Goal: Task Accomplishment & Management: Use online tool/utility

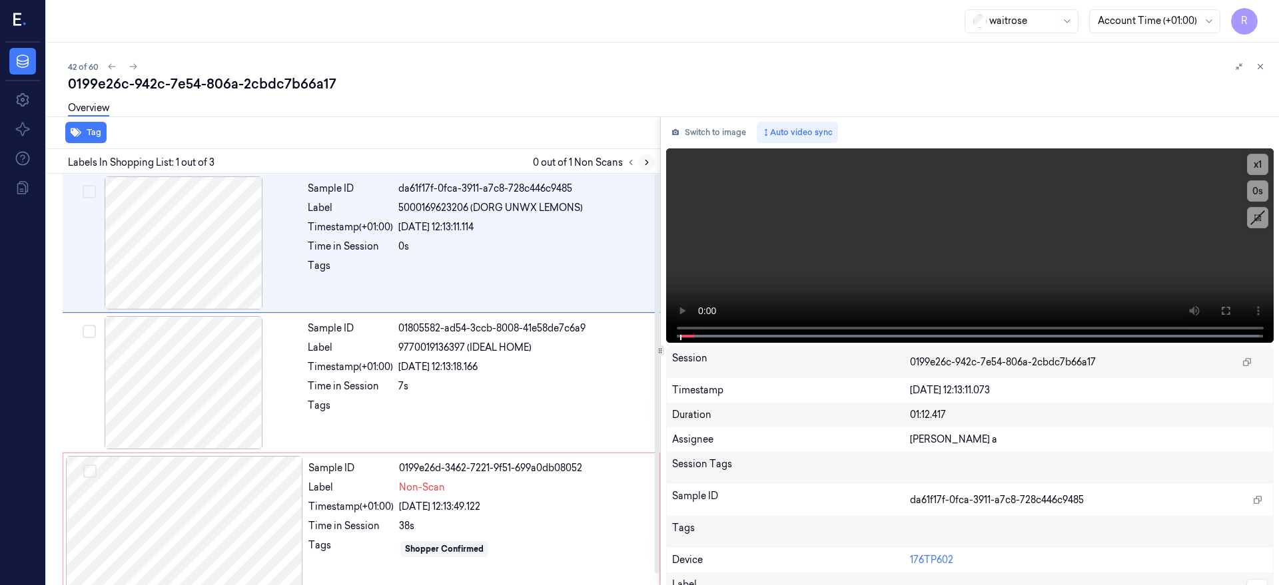
click at [651, 160] on icon at bounding box center [646, 162] width 9 height 9
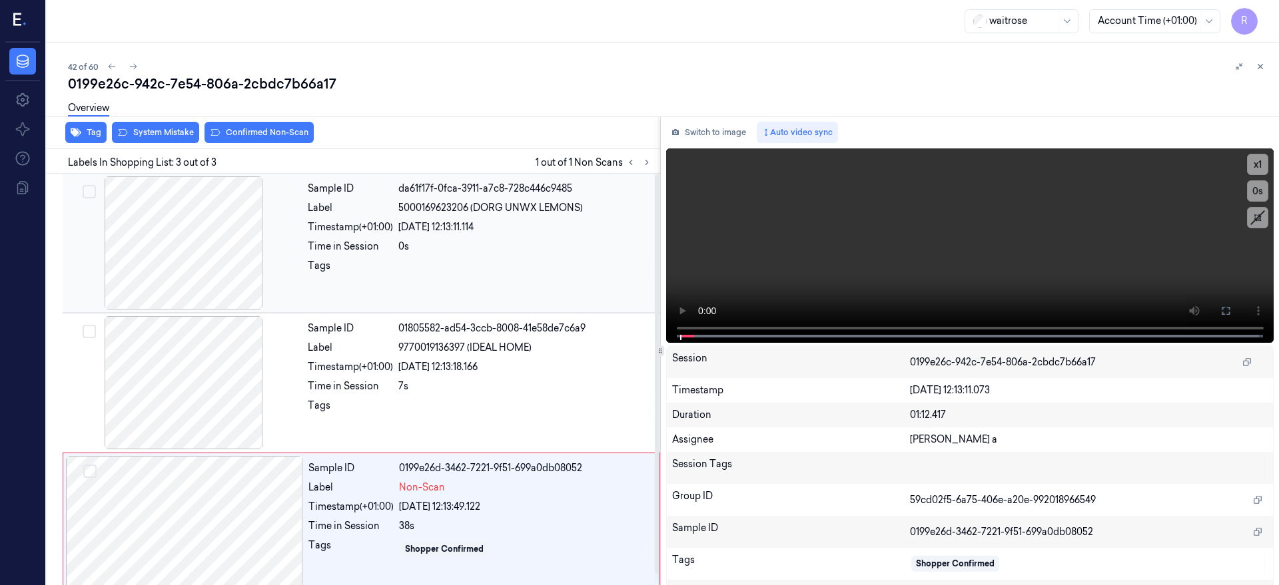
click at [198, 244] on div at bounding box center [183, 242] width 237 height 133
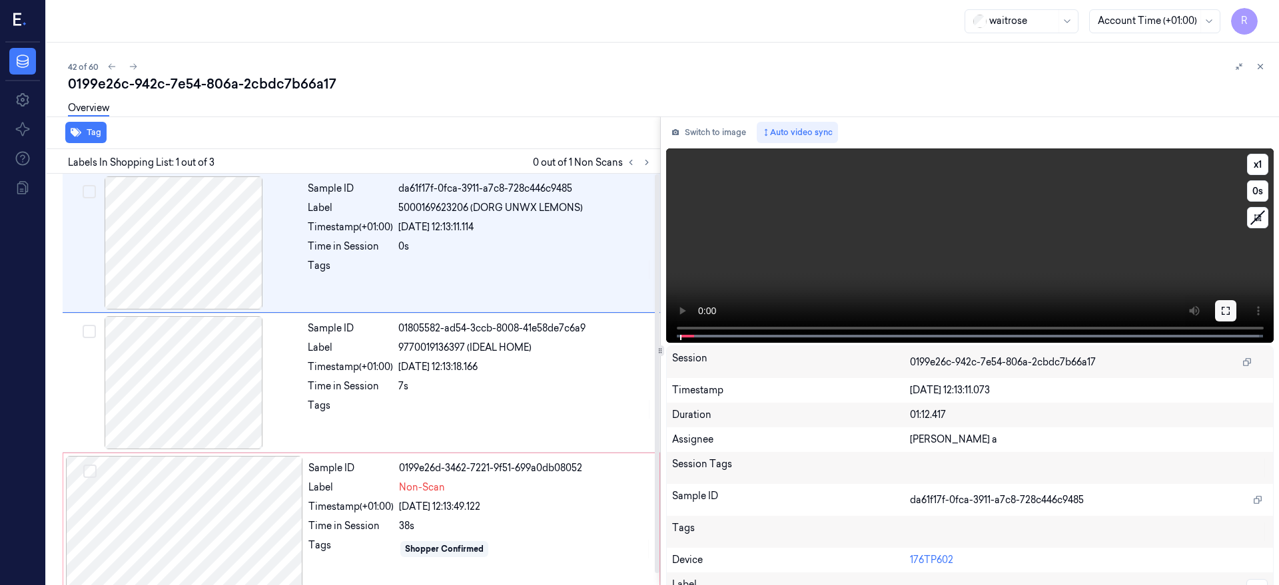
click at [1236, 308] on button at bounding box center [1225, 310] width 21 height 21
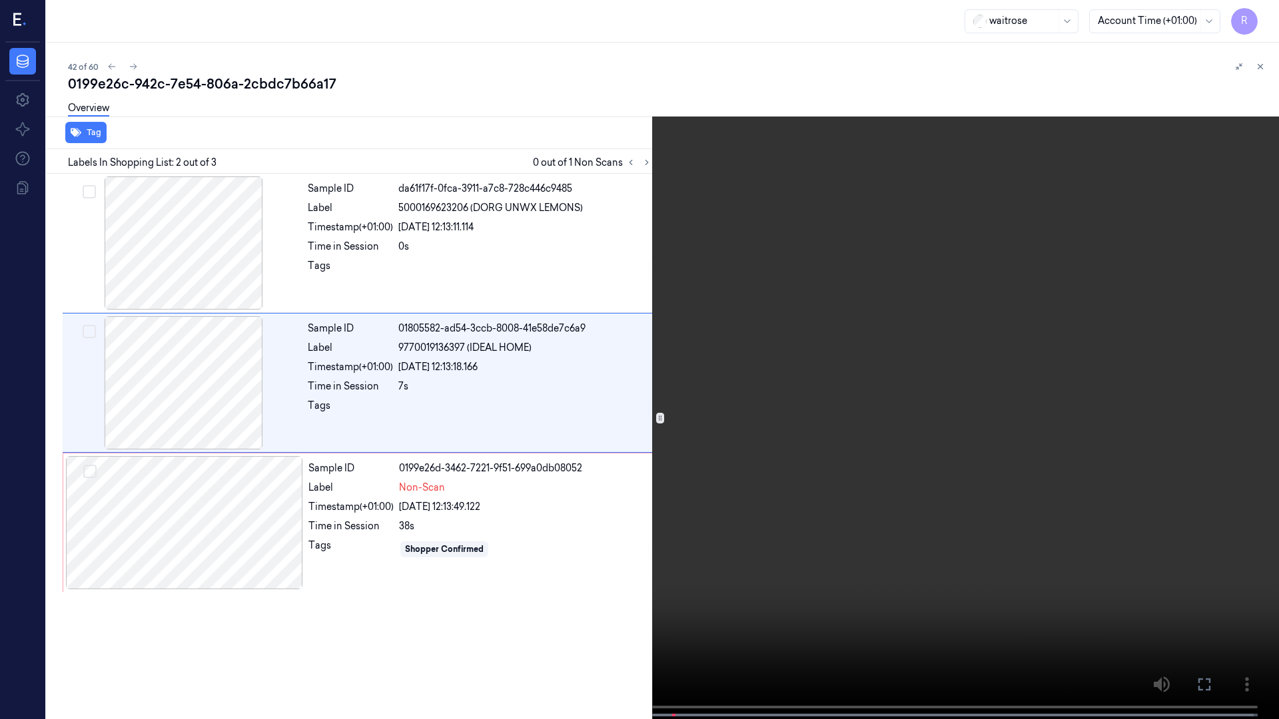
click at [1274, 17] on video at bounding box center [639, 361] width 1279 height 722
click at [1269, 17] on button "x 1" at bounding box center [1262, 15] width 21 height 21
click at [298, 98] on video at bounding box center [639, 361] width 1279 height 722
click at [1265, 19] on button "x 2" at bounding box center [1262, 15] width 21 height 21
click at [1267, 19] on button "x 4" at bounding box center [1262, 15] width 21 height 21
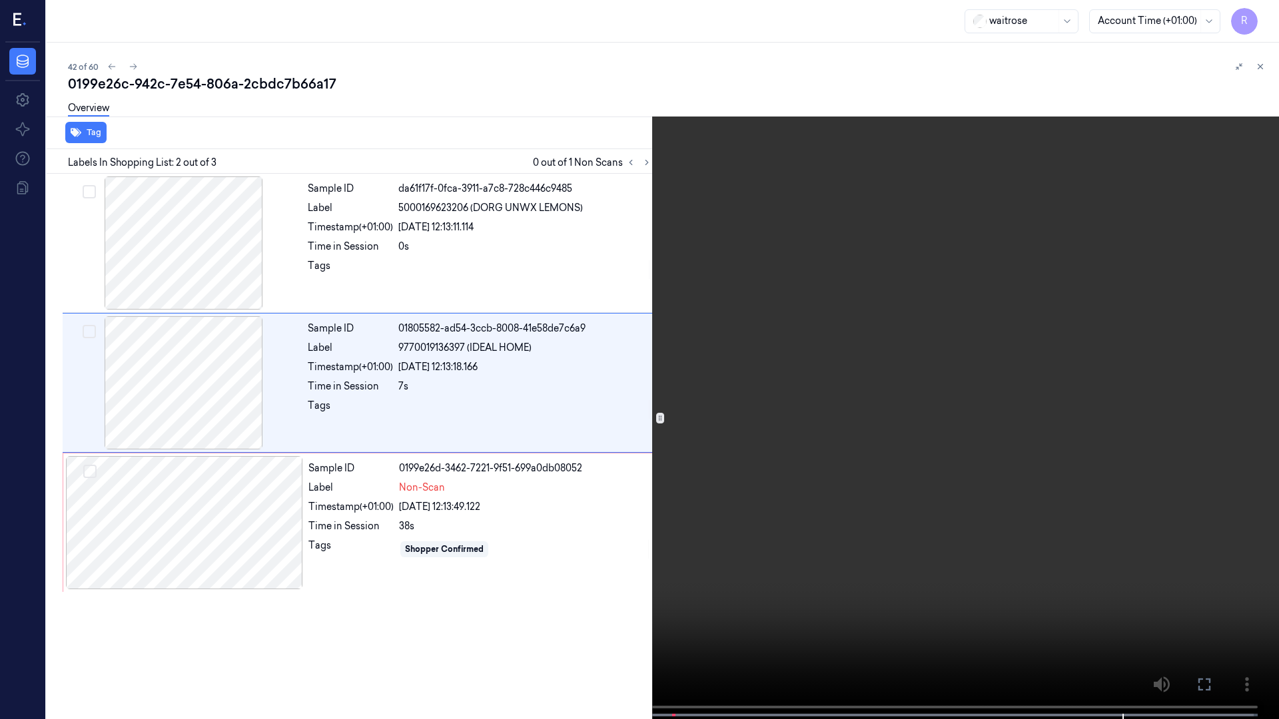
click at [673, 238] on video at bounding box center [639, 361] width 1279 height 722
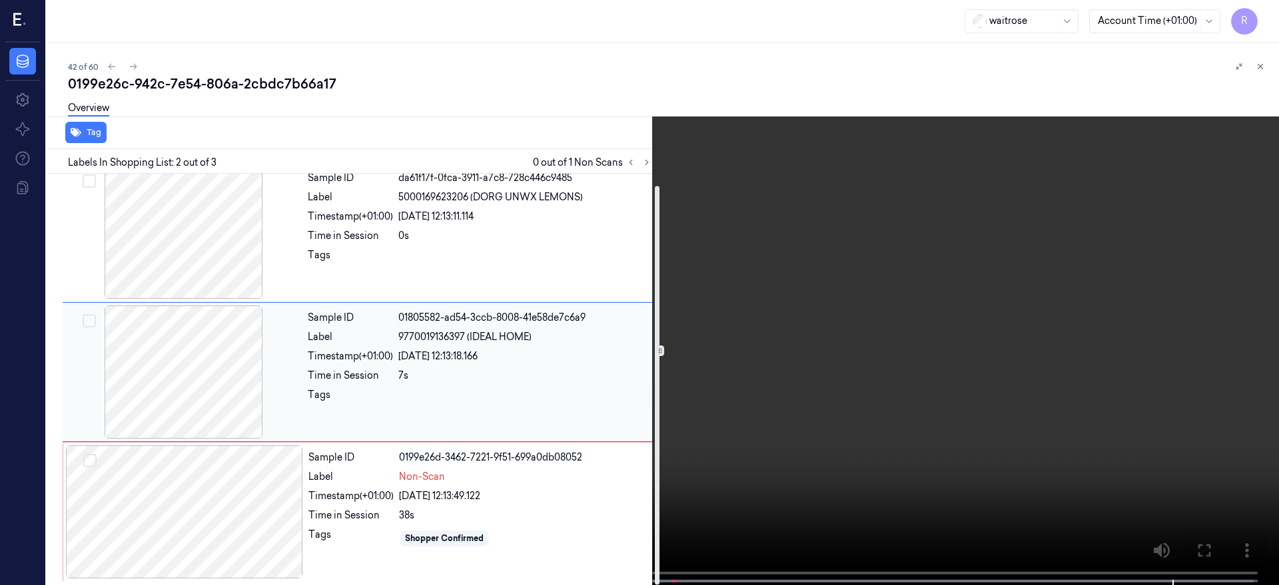
scroll to position [12, 0]
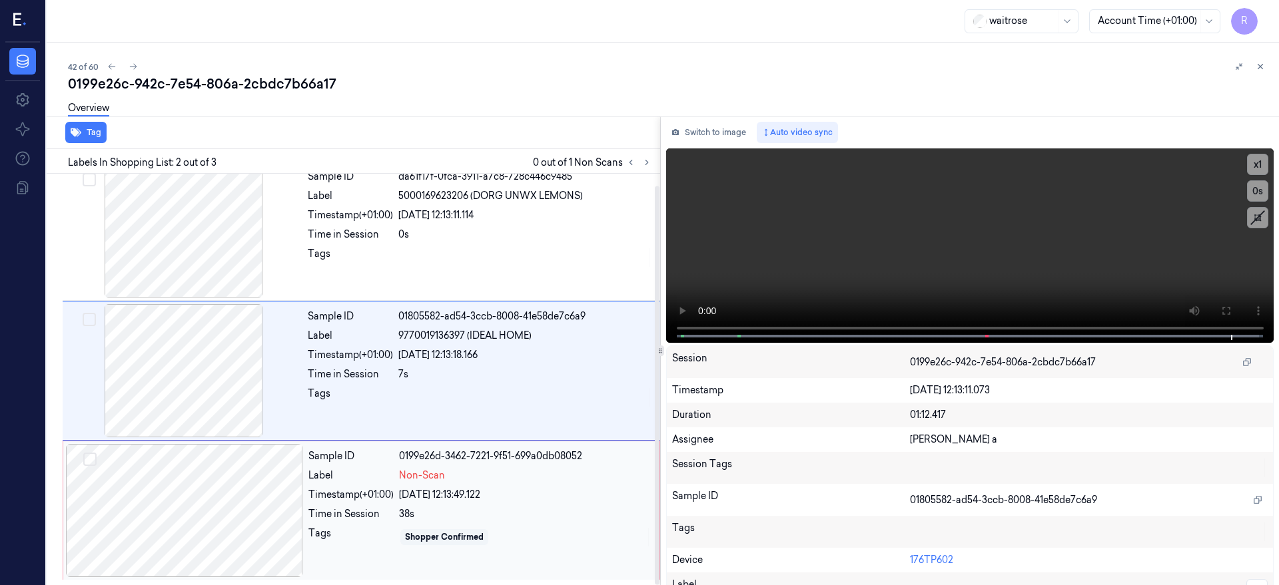
click at [194, 528] on div at bounding box center [184, 510] width 237 height 133
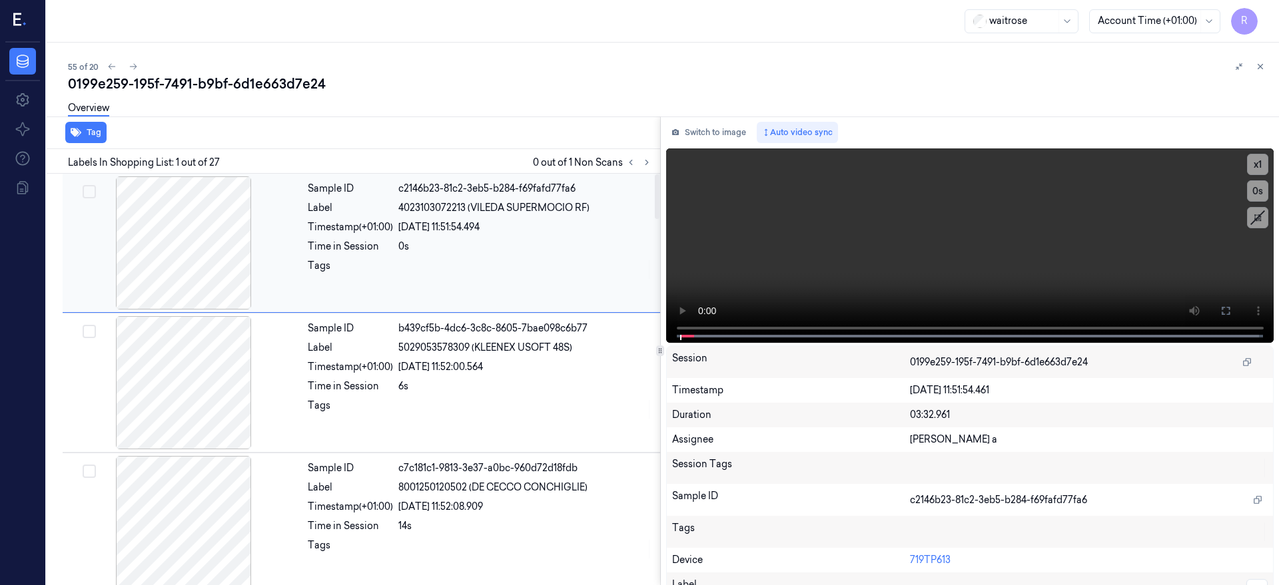
click at [232, 228] on div at bounding box center [183, 242] width 237 height 133
click at [1229, 308] on icon at bounding box center [1225, 311] width 8 height 8
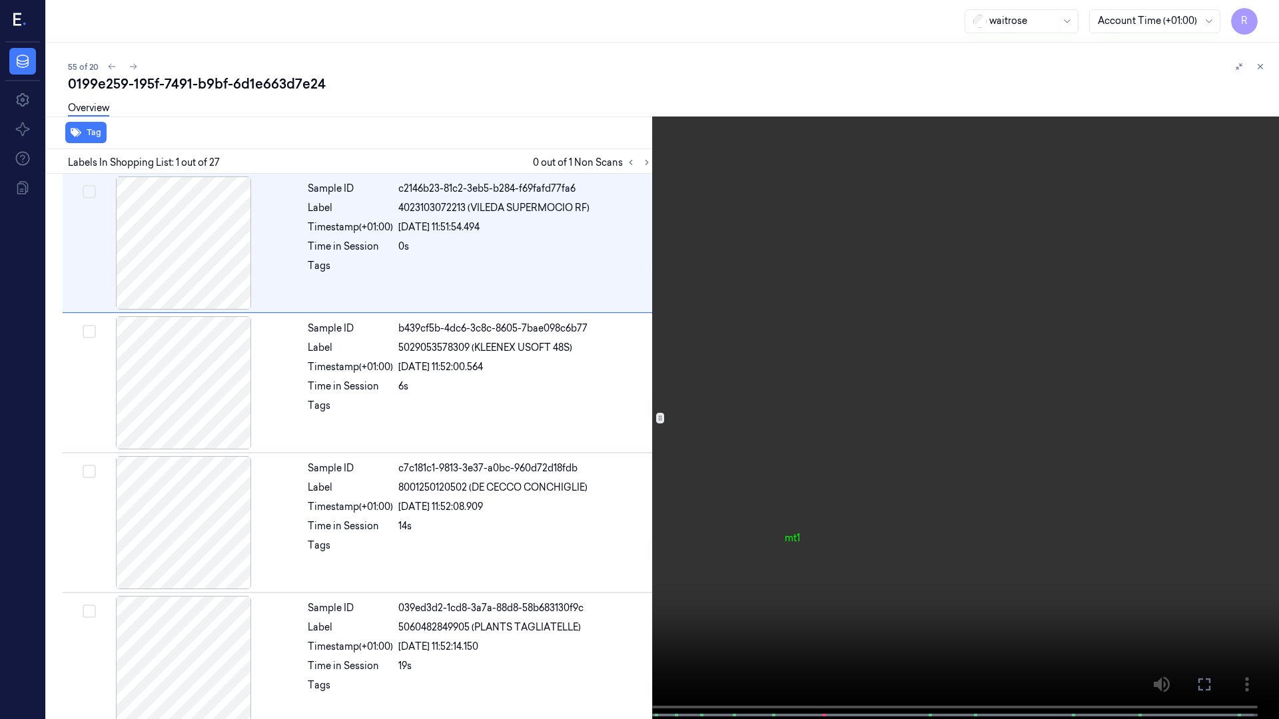
click at [510, 493] on video at bounding box center [639, 361] width 1279 height 722
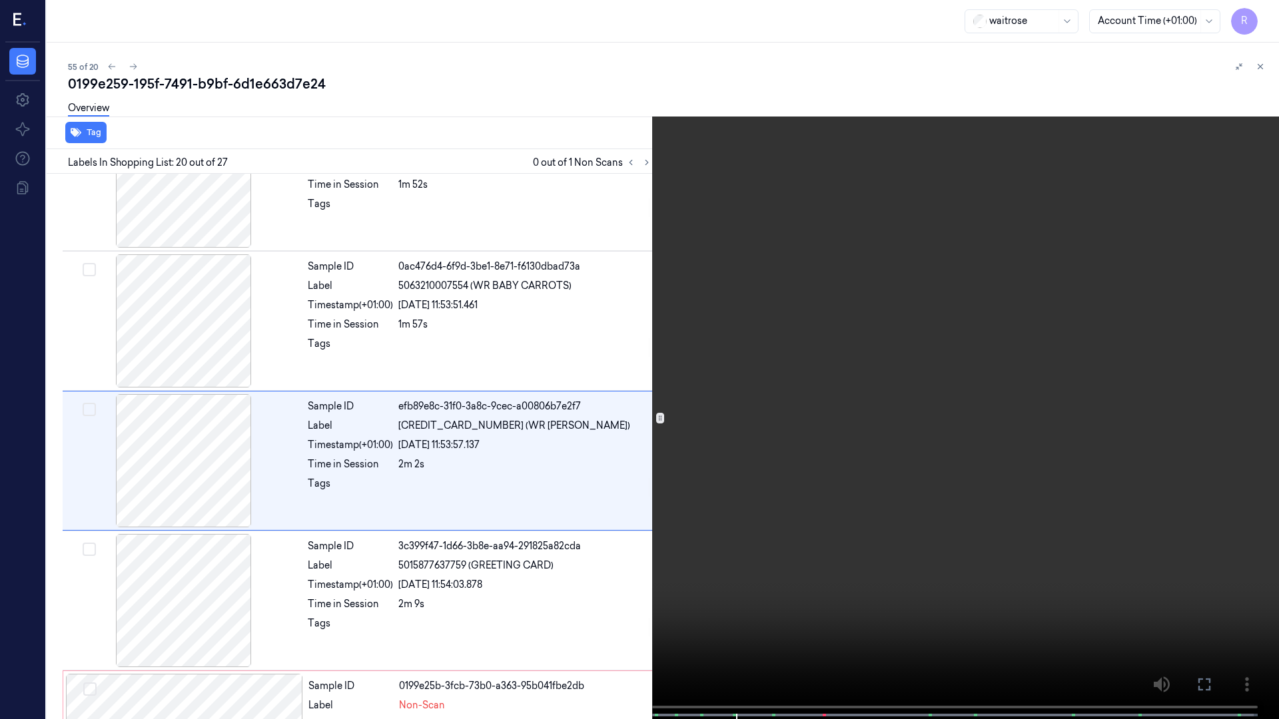
scroll to position [2454, 0]
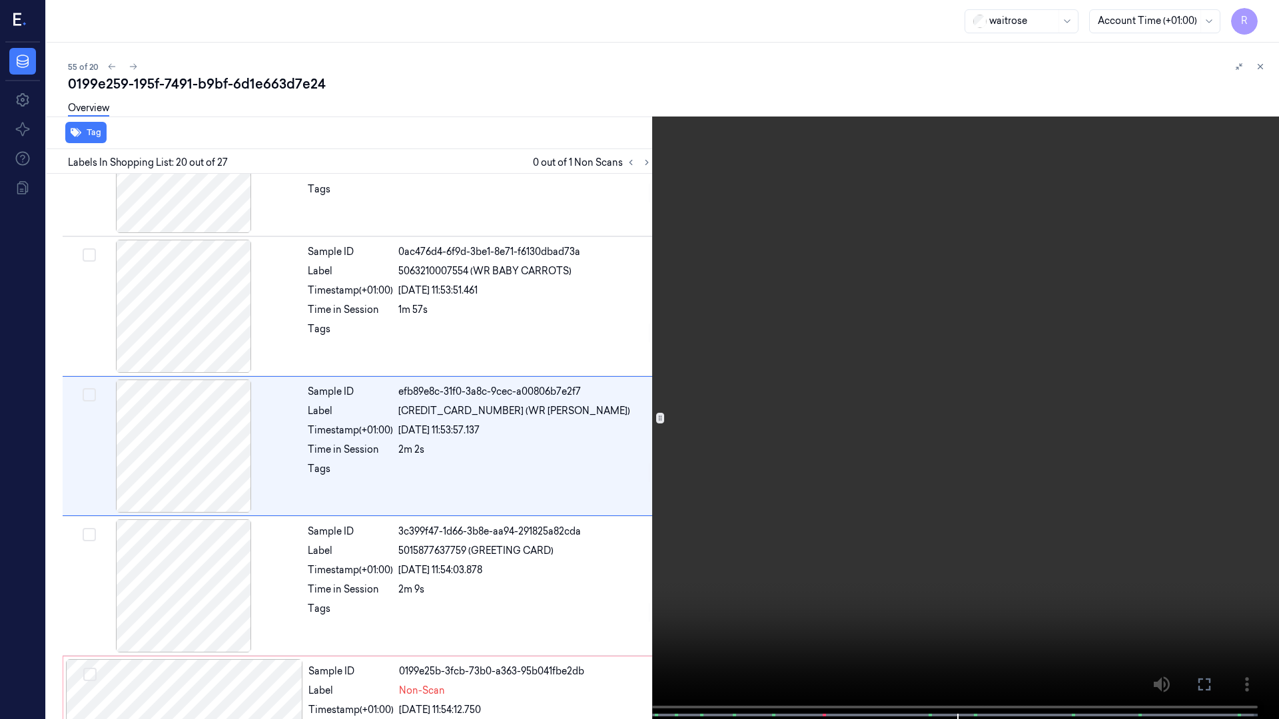
click at [646, 523] on video at bounding box center [639, 361] width 1279 height 722
click at [840, 457] on video at bounding box center [639, 361] width 1279 height 722
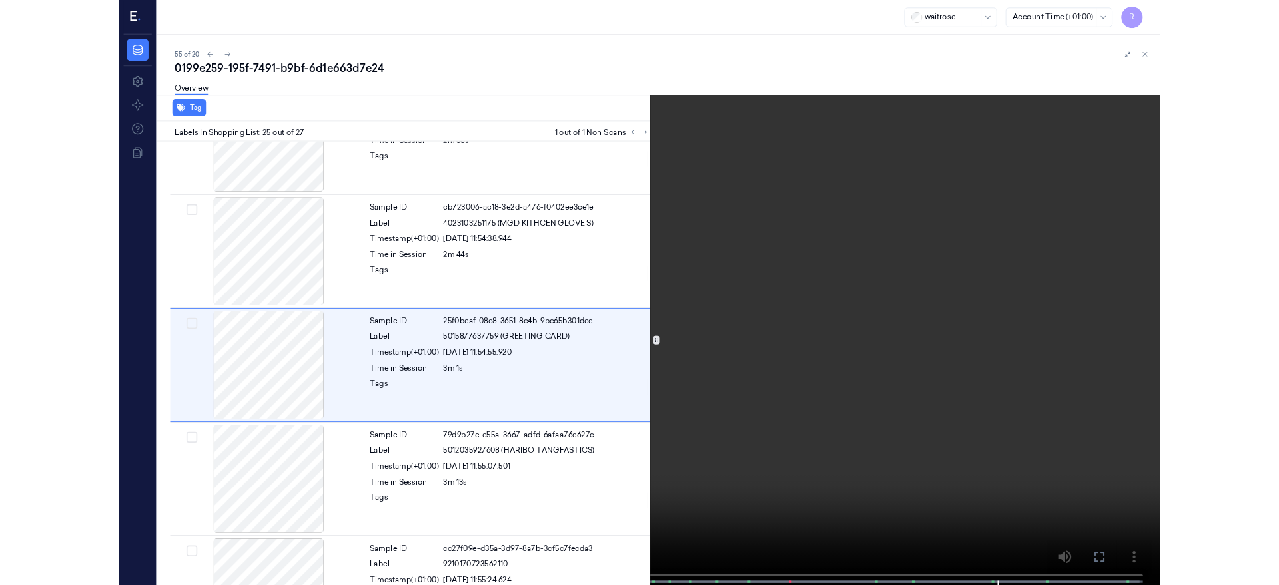
scroll to position [3153, 0]
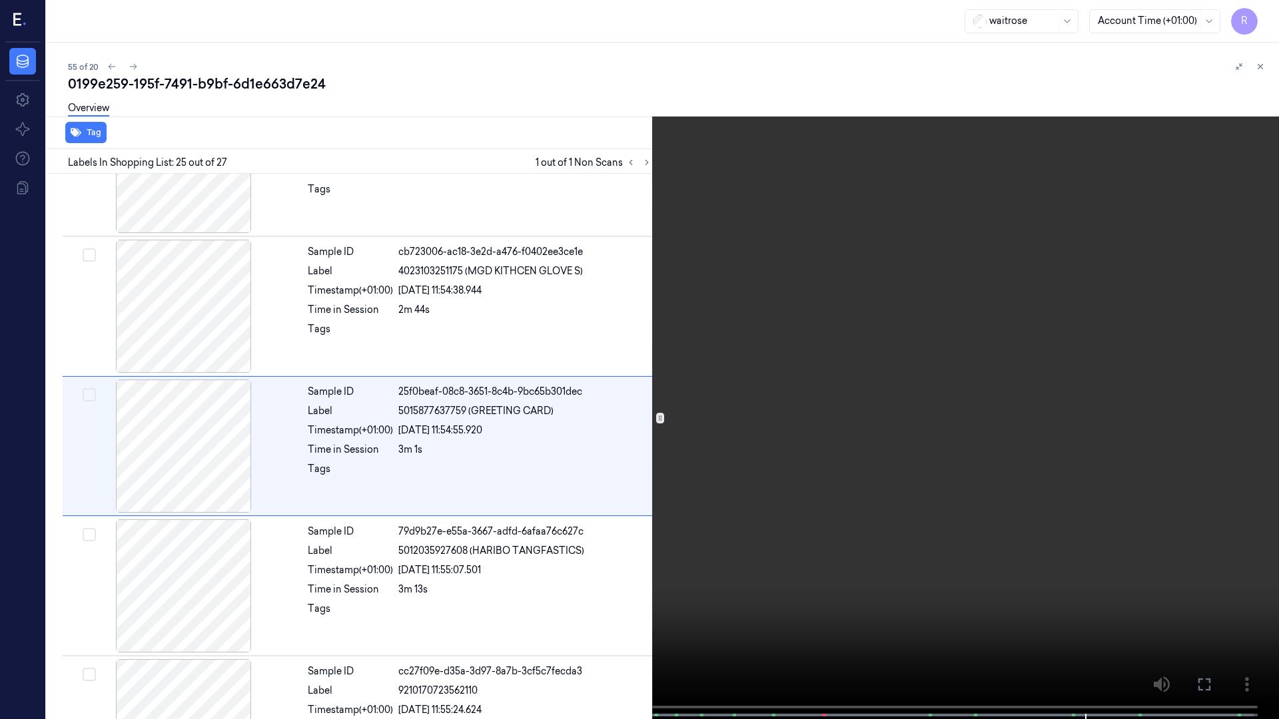
click at [613, 394] on video at bounding box center [639, 361] width 1279 height 722
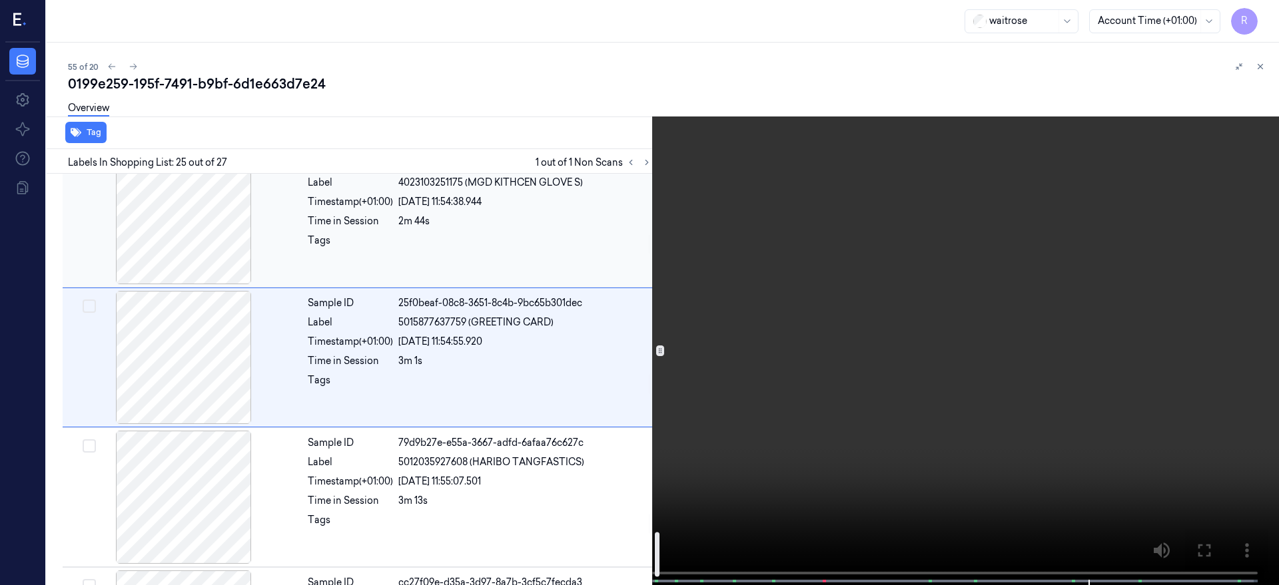
scroll to position [3368, 0]
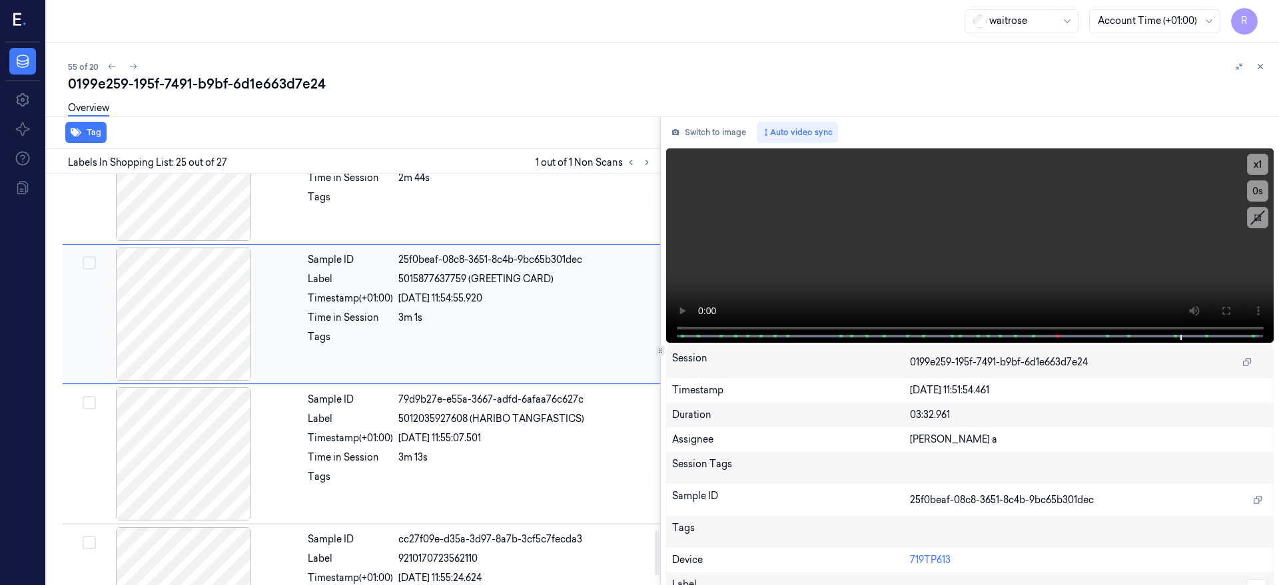
click at [438, 302] on div "14/10/2025 11:54:55.920" at bounding box center [525, 299] width 254 height 14
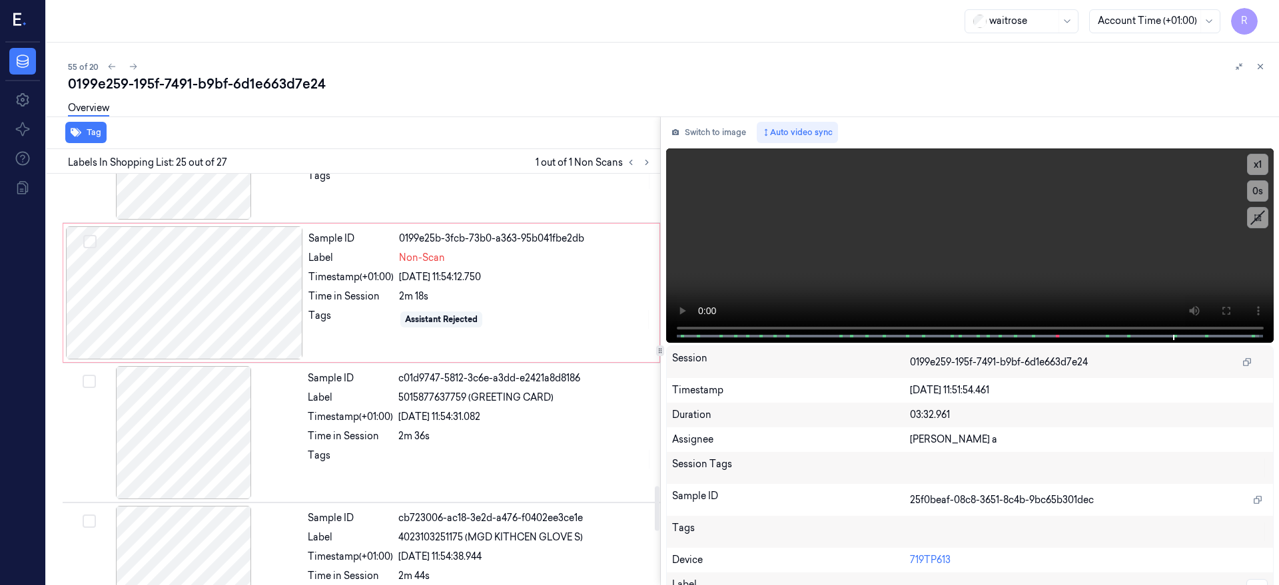
scroll to position [2803, 0]
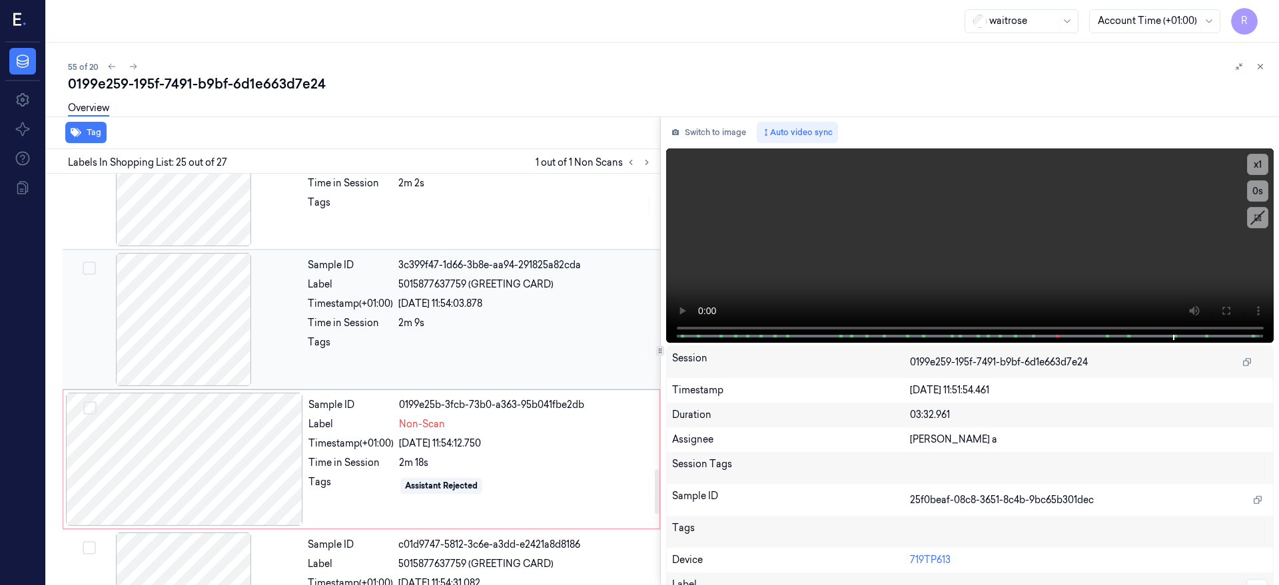
click at [388, 314] on div "Sample ID 3c399f47-1d66-3b8e-aa94-291825a82cda Label 5015877637759 (GREETING CA…" at bounding box center [479, 319] width 355 height 133
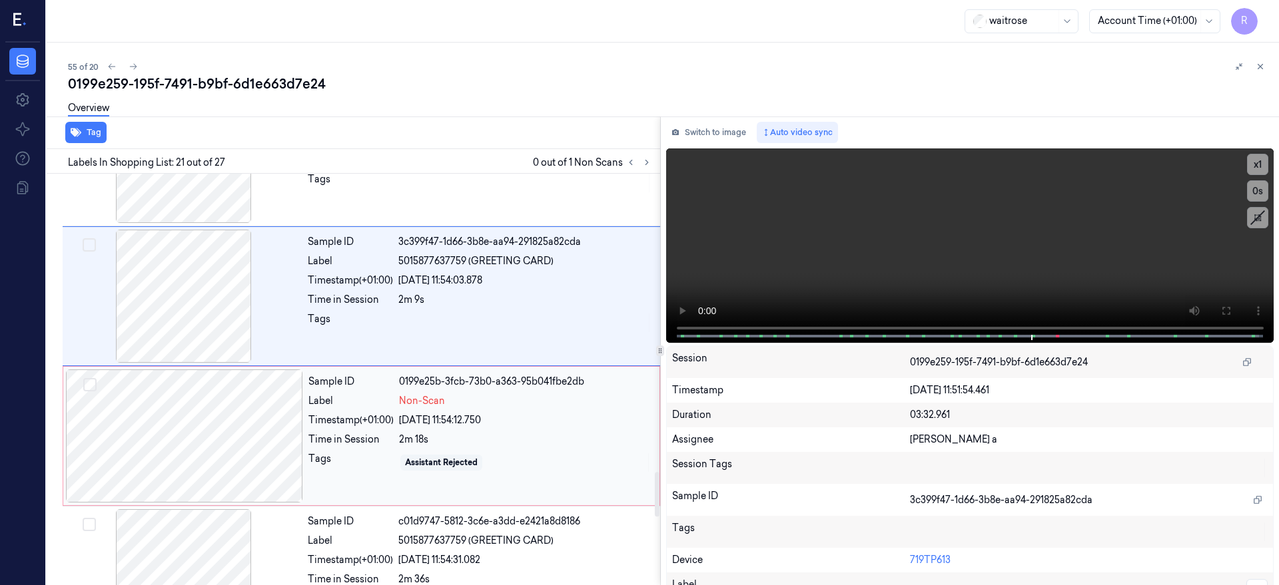
click at [225, 446] on div at bounding box center [184, 436] width 237 height 133
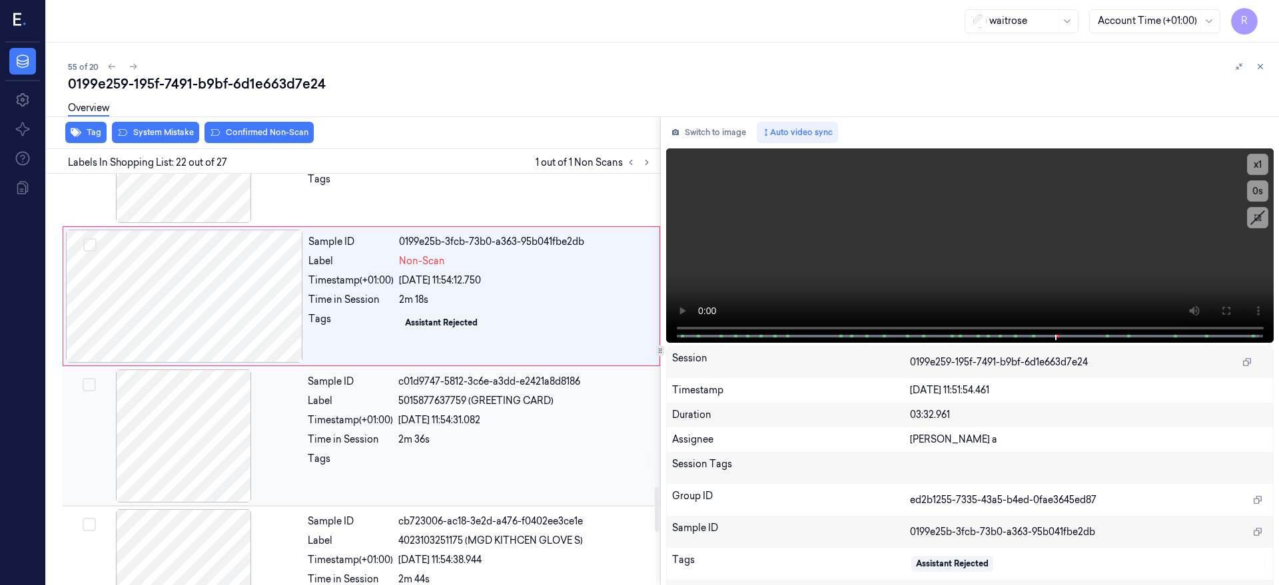
click at [226, 455] on div at bounding box center [183, 436] width 237 height 133
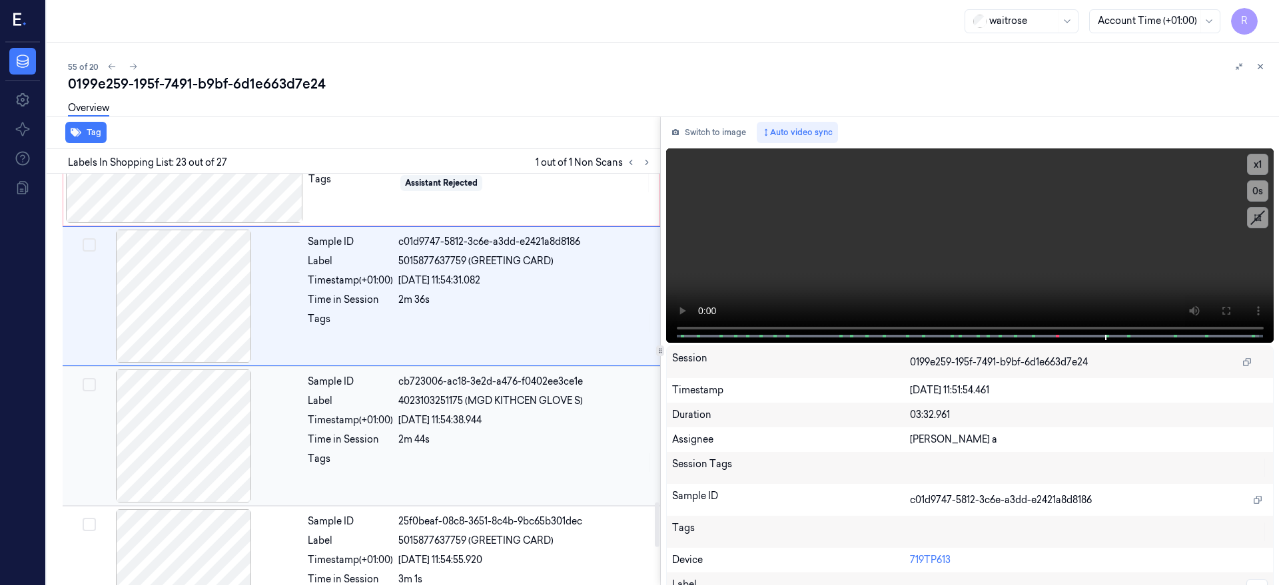
click at [189, 433] on div at bounding box center [183, 436] width 237 height 133
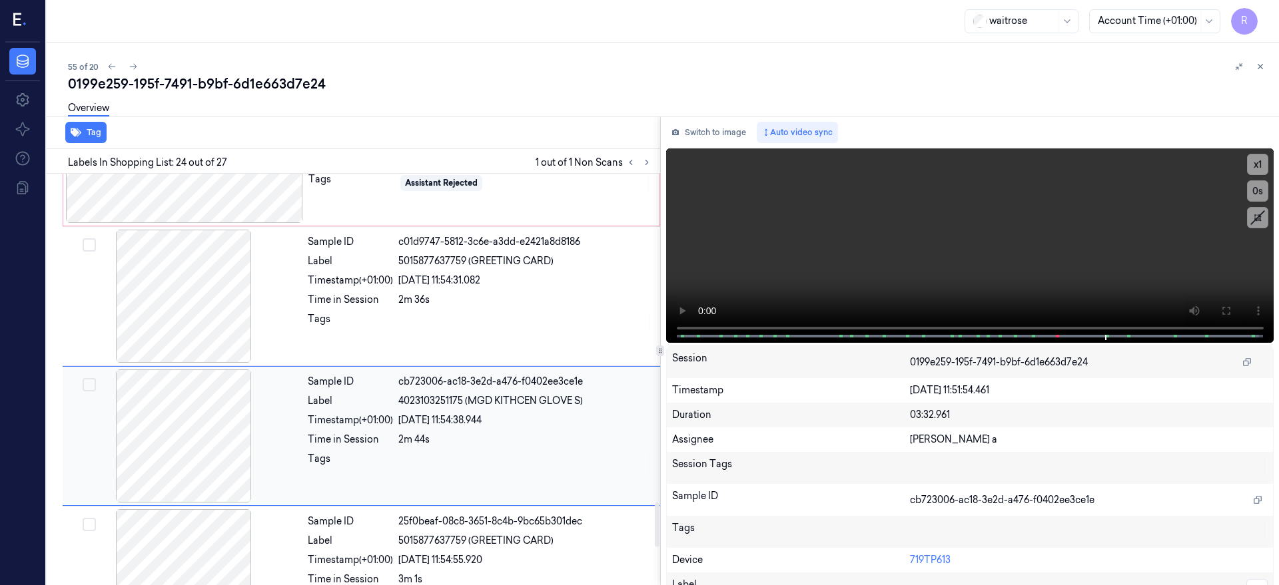
scroll to position [3080, 0]
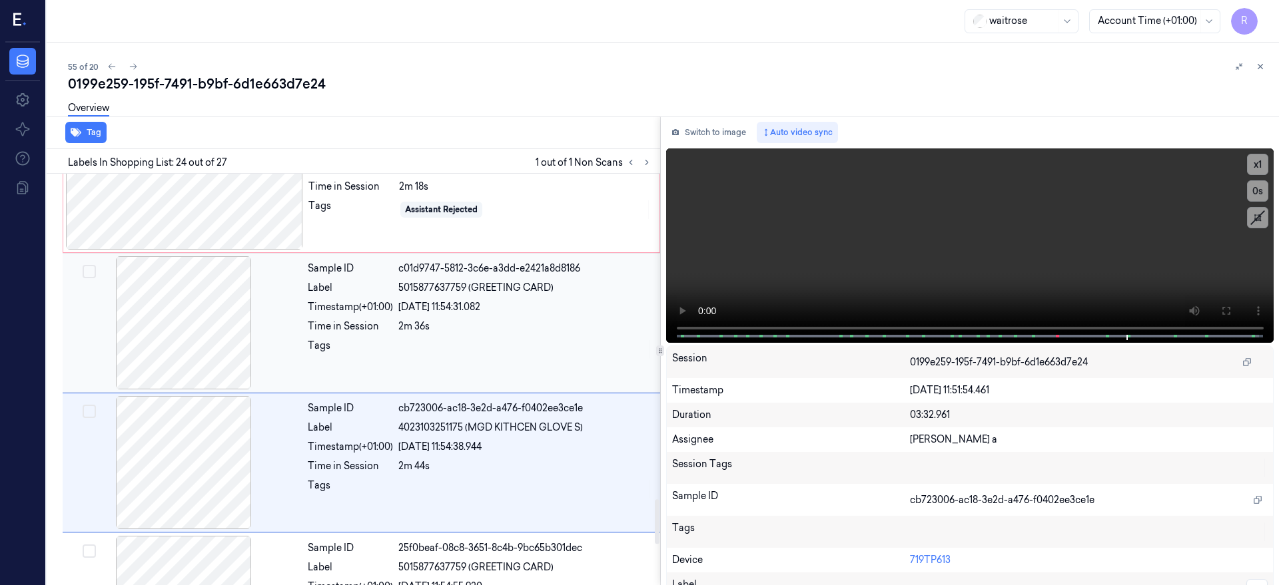
click at [176, 326] on div at bounding box center [183, 322] width 237 height 133
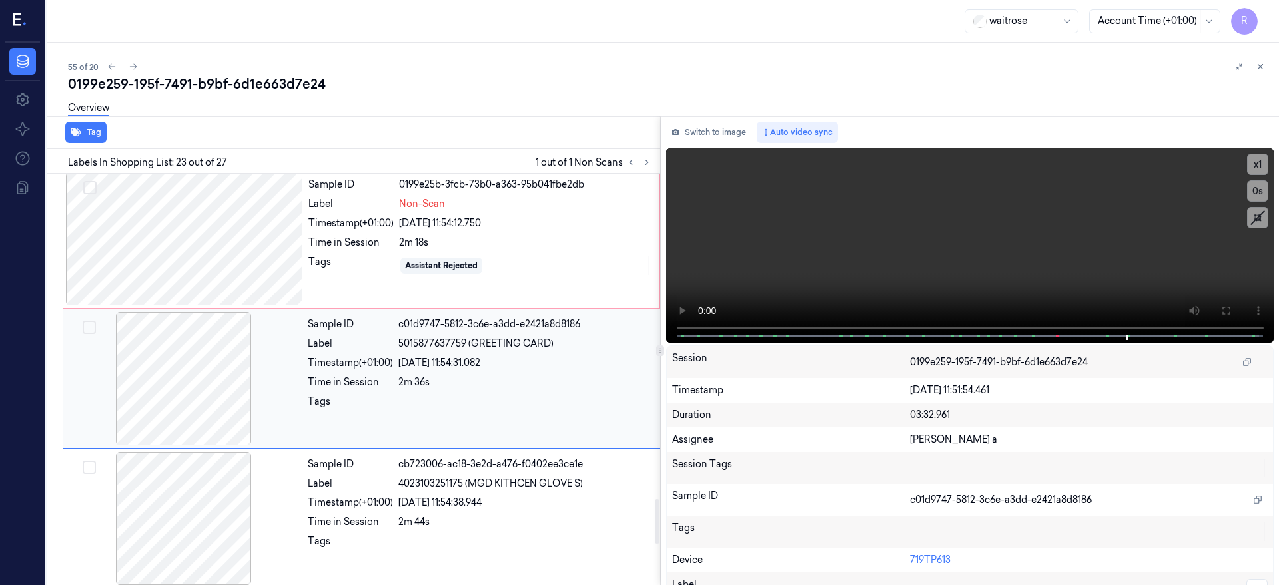
scroll to position [2940, 0]
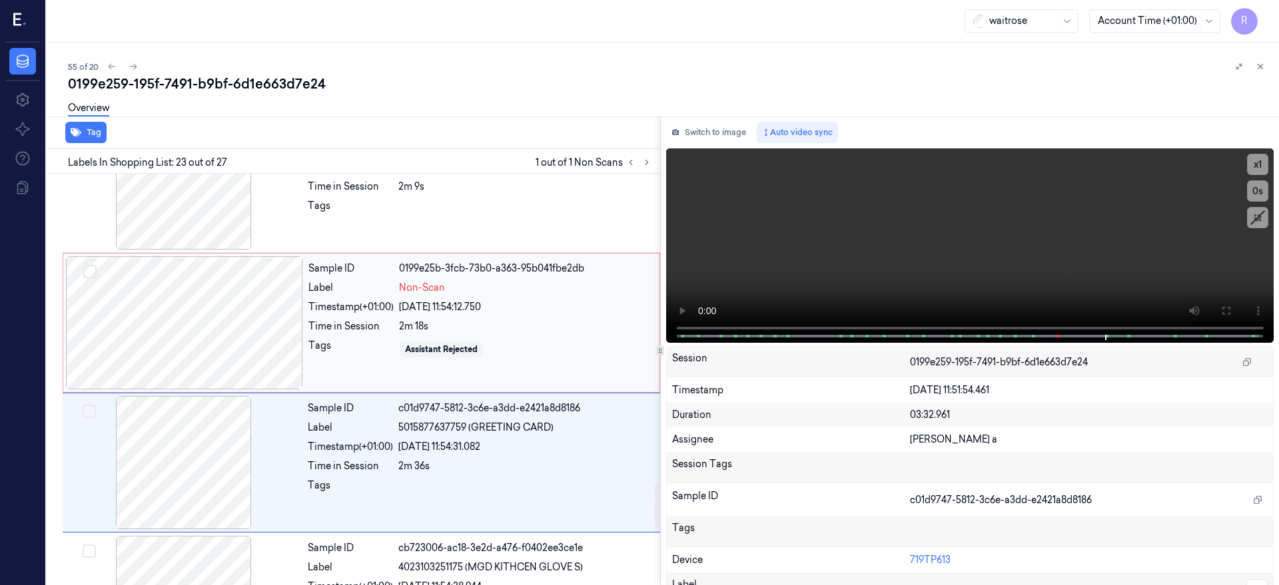
click at [216, 320] on div at bounding box center [184, 322] width 237 height 133
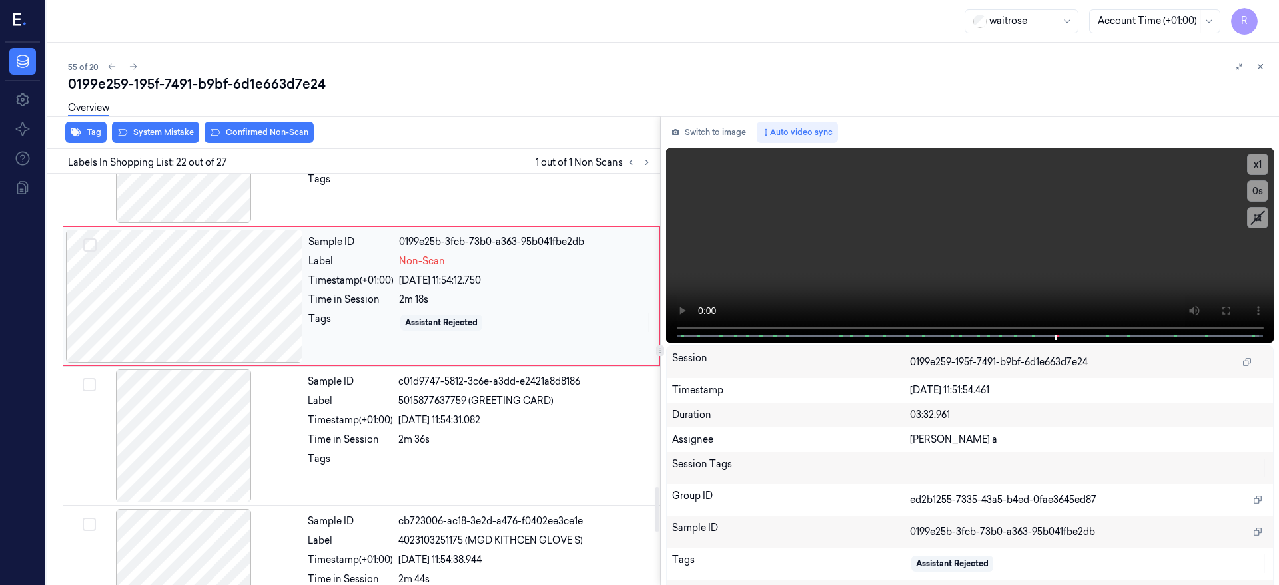
scroll to position [2800, 0]
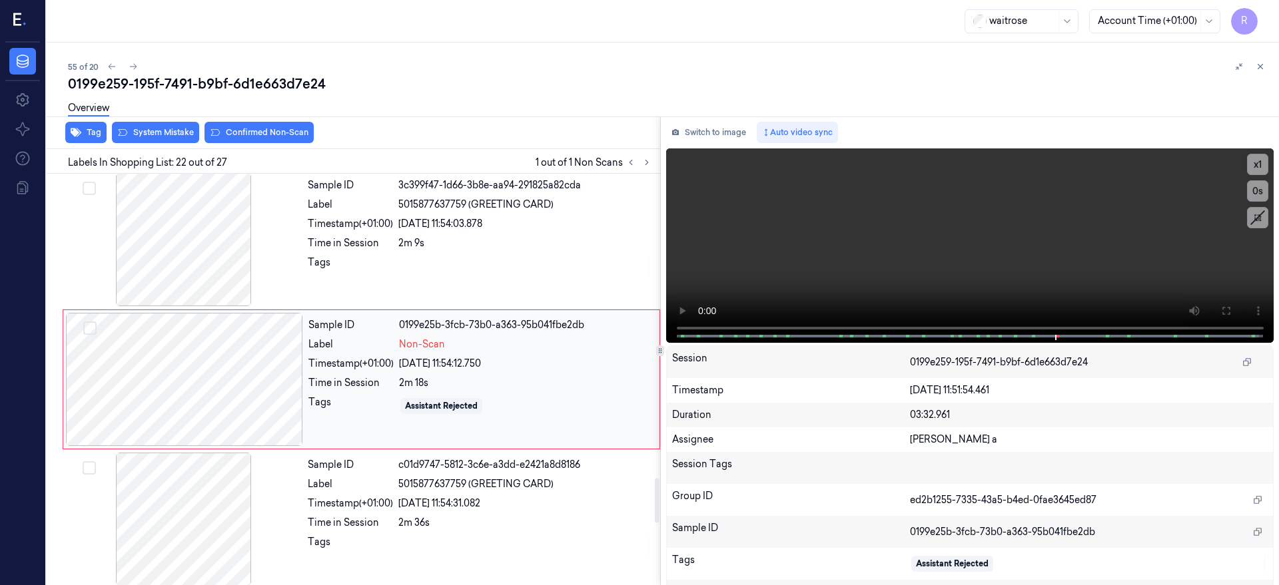
click at [222, 399] on div at bounding box center [184, 379] width 237 height 133
click at [247, 389] on div at bounding box center [184, 379] width 237 height 133
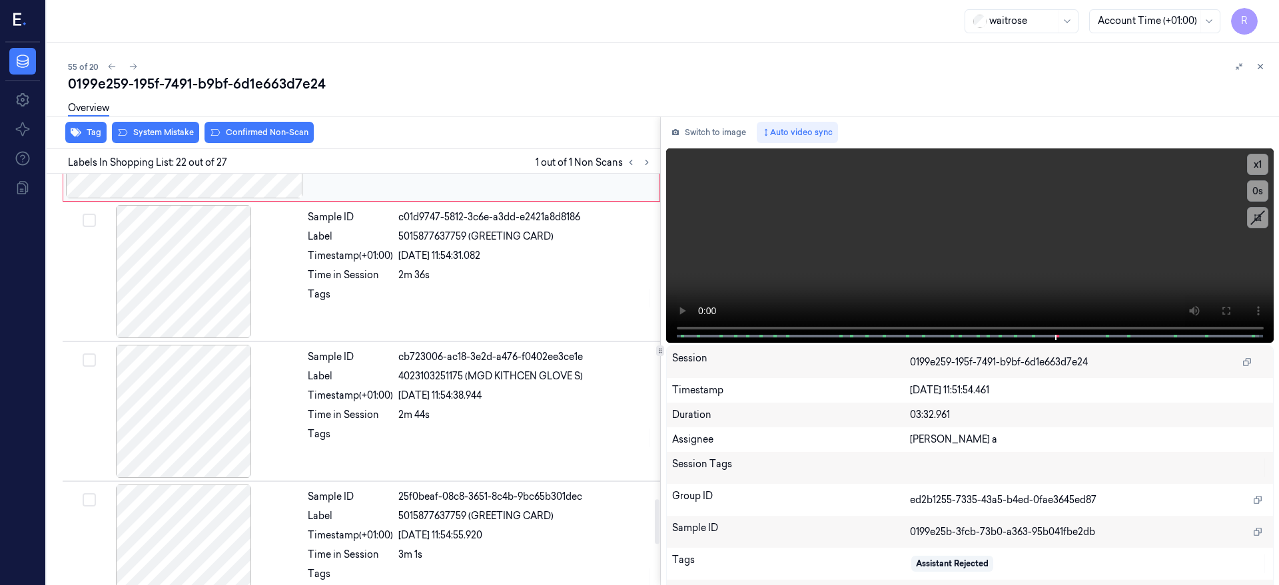
scroll to position [3050, 0]
click at [206, 300] on div at bounding box center [183, 269] width 237 height 133
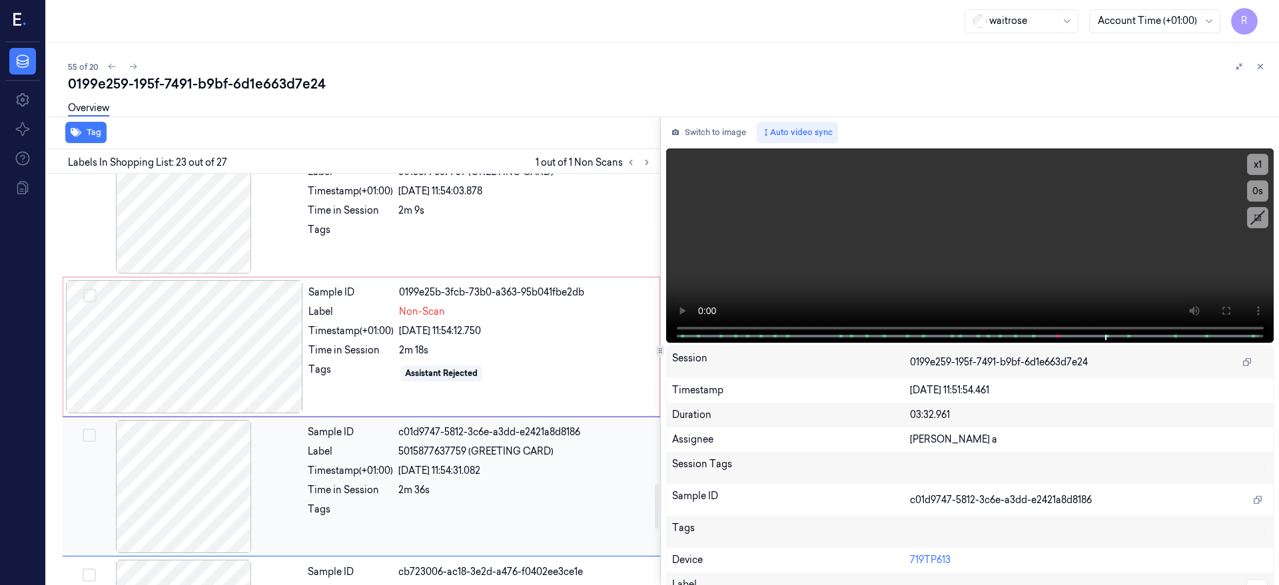
scroll to position [2773, 0]
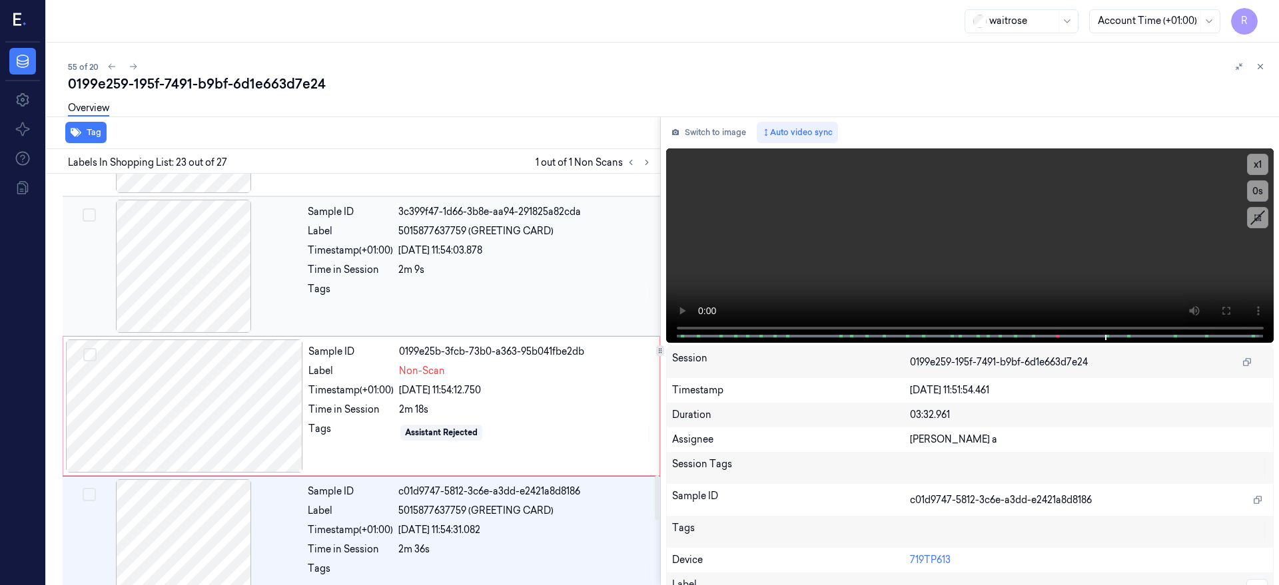
click at [485, 254] on div "14/10/2025 11:54:03.878" at bounding box center [525, 251] width 254 height 14
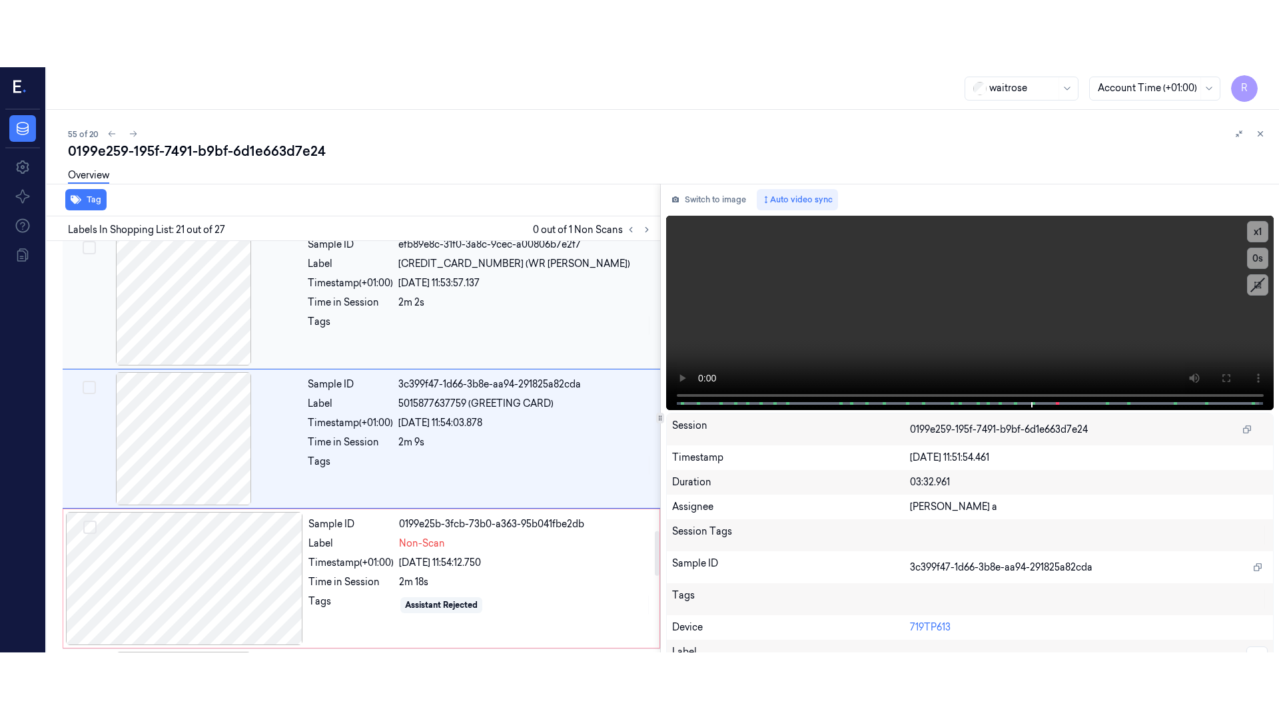
scroll to position [2660, 0]
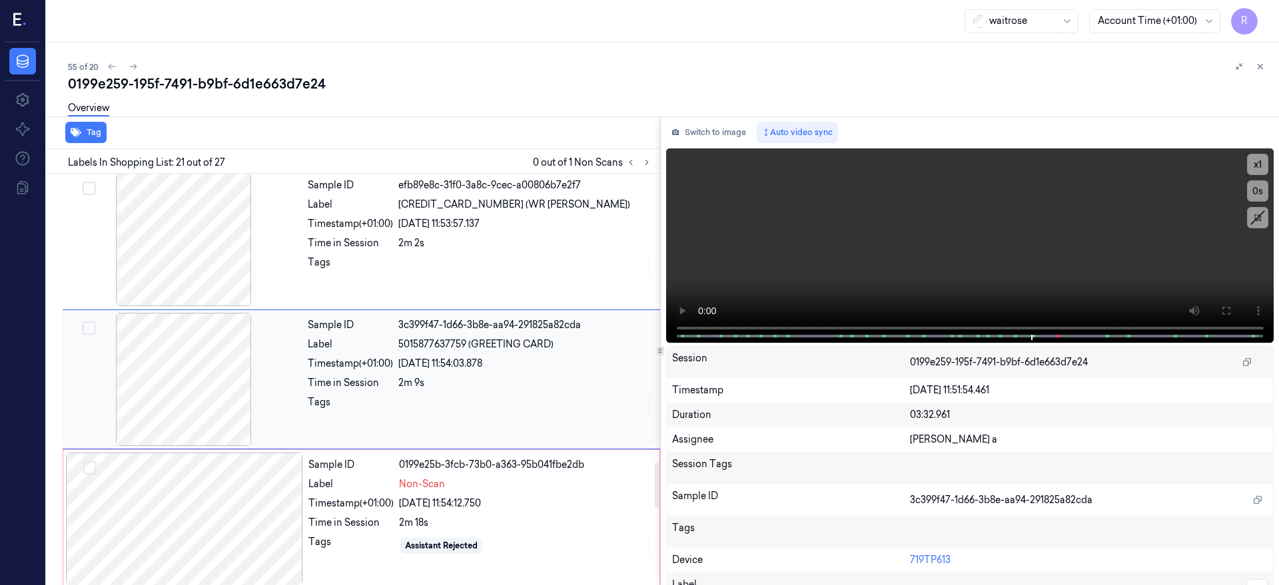
click at [205, 390] on div at bounding box center [183, 379] width 237 height 133
click at [1229, 312] on icon at bounding box center [1225, 311] width 8 height 8
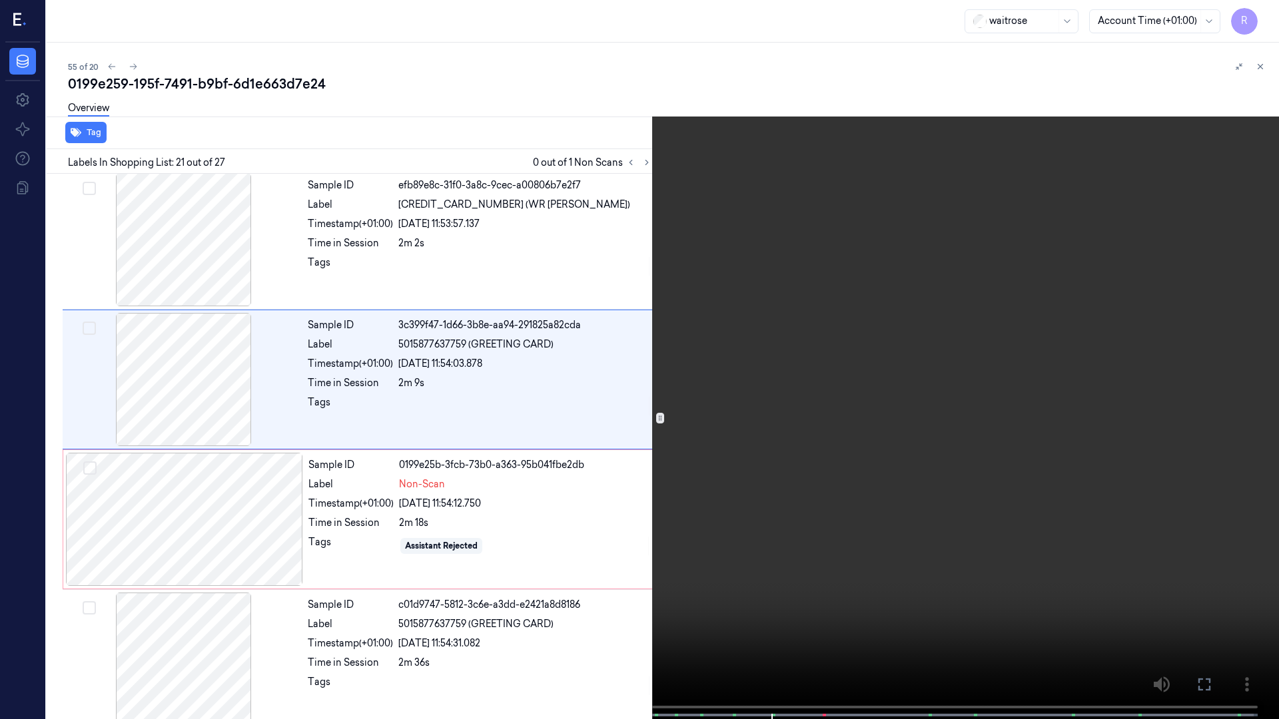
click at [840, 585] on video at bounding box center [639, 361] width 1279 height 722
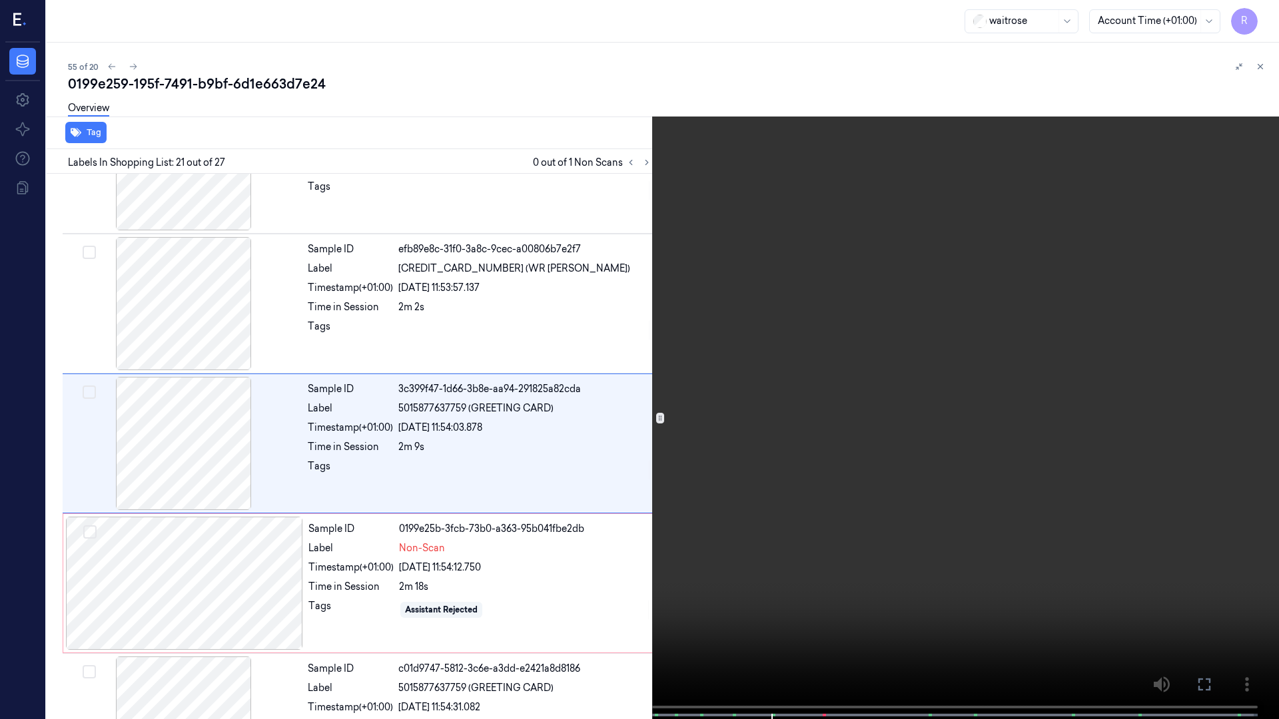
scroll to position [2594, 0]
click at [773, 585] on span at bounding box center [774, 715] width 2 height 7
drag, startPoint x: 734, startPoint y: 714, endPoint x: 830, endPoint y: 621, distance: 133.3
click at [735, 585] on span at bounding box center [735, 715] width 2 height 7
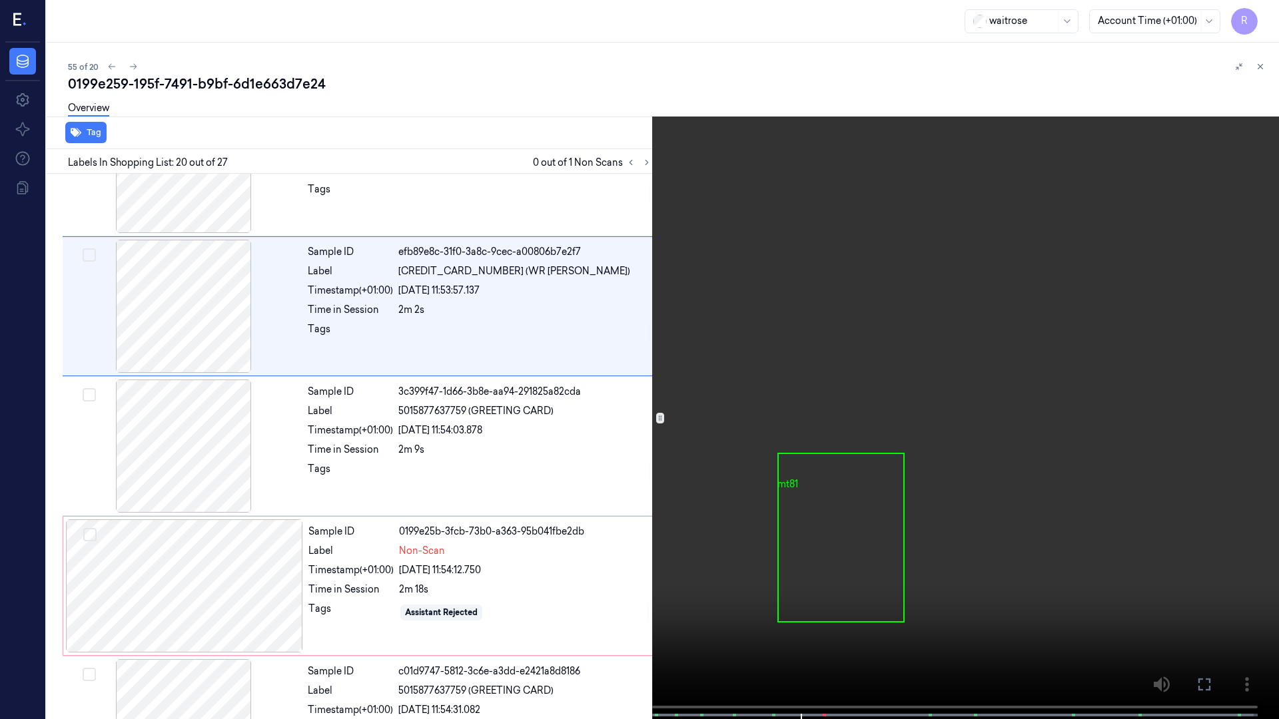
scroll to position [2454, 0]
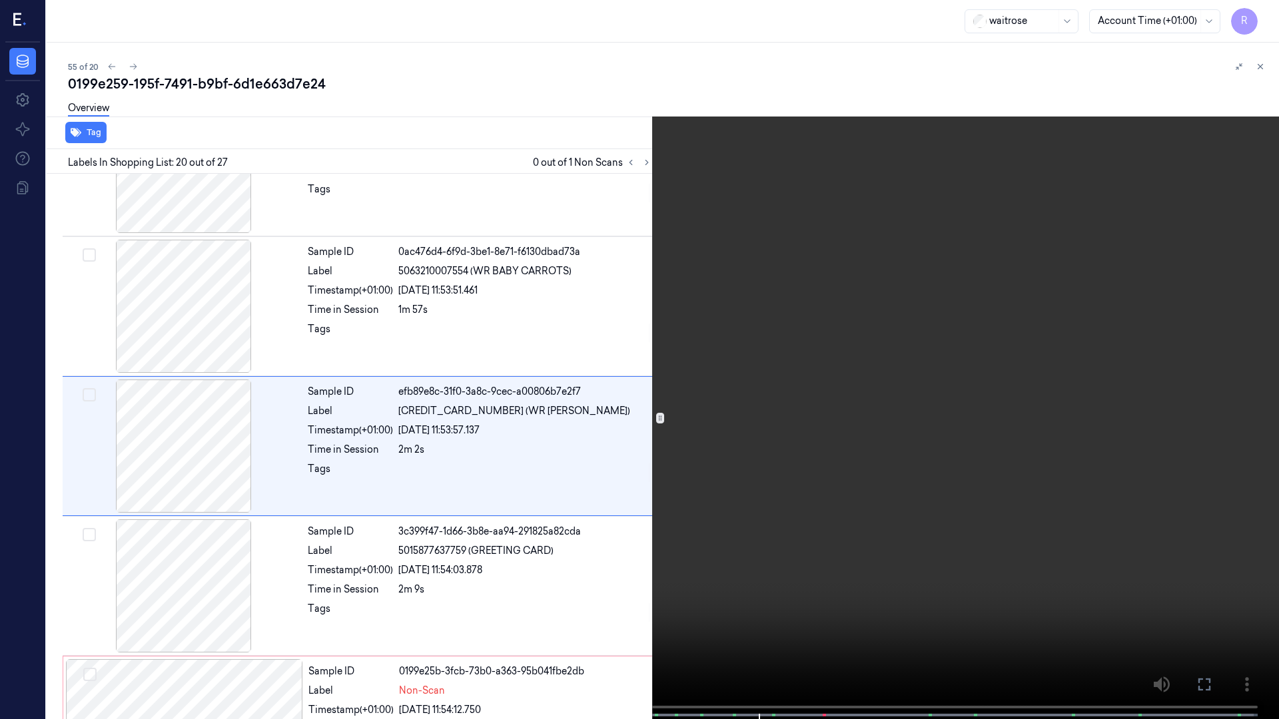
click at [844, 566] on video at bounding box center [639, 361] width 1279 height 722
click at [1258, 20] on button "x 1" at bounding box center [1262, 15] width 21 height 21
click at [1258, 20] on button "x 2" at bounding box center [1262, 15] width 21 height 21
click at [1258, 20] on button "x 4" at bounding box center [1262, 15] width 21 height 21
click at [887, 532] on video at bounding box center [639, 361] width 1279 height 722
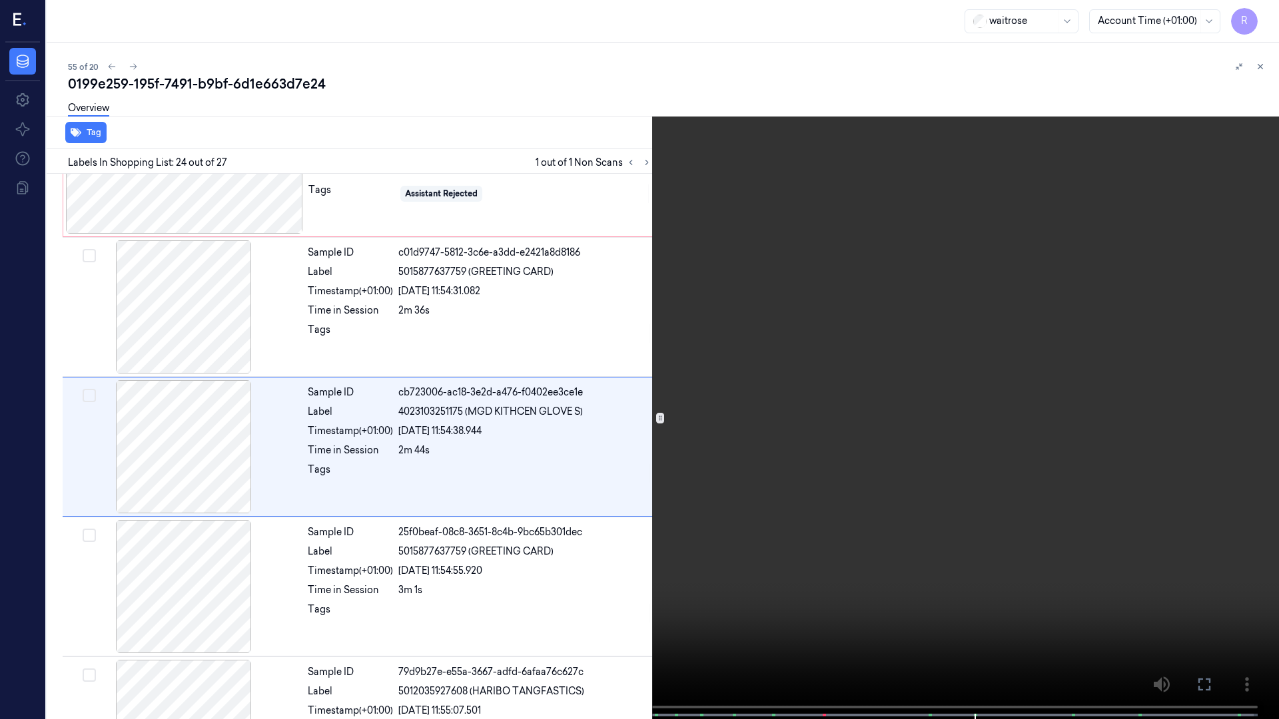
scroll to position [3013, 0]
click at [744, 483] on video at bounding box center [639, 361] width 1279 height 722
click at [661, 47] on video at bounding box center [639, 361] width 1279 height 722
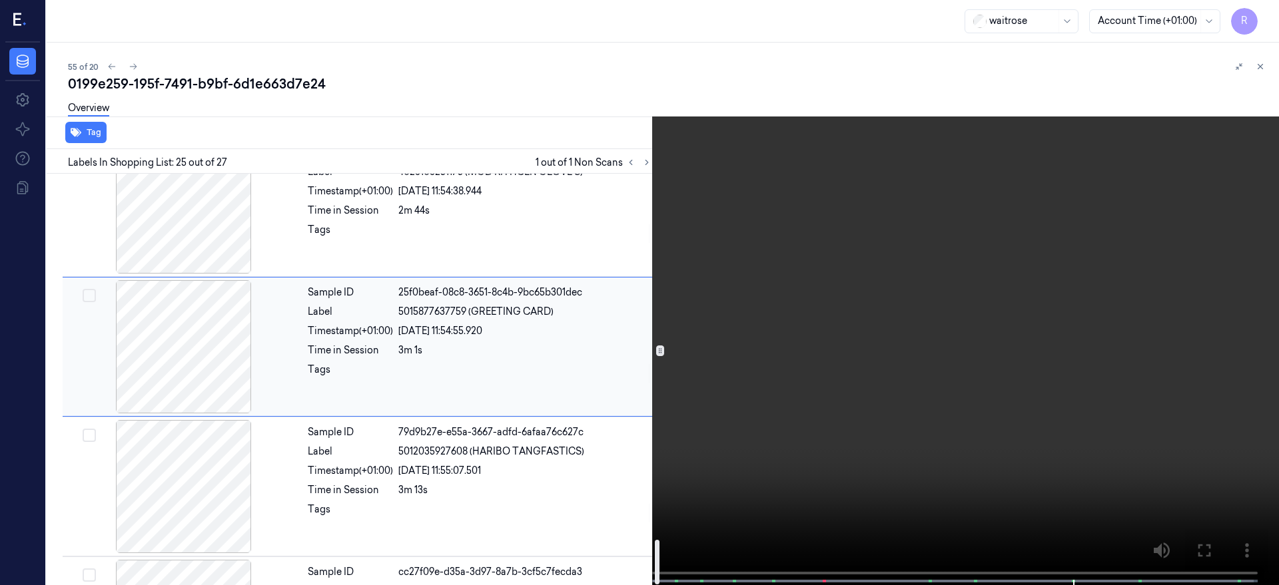
scroll to position [3368, 0]
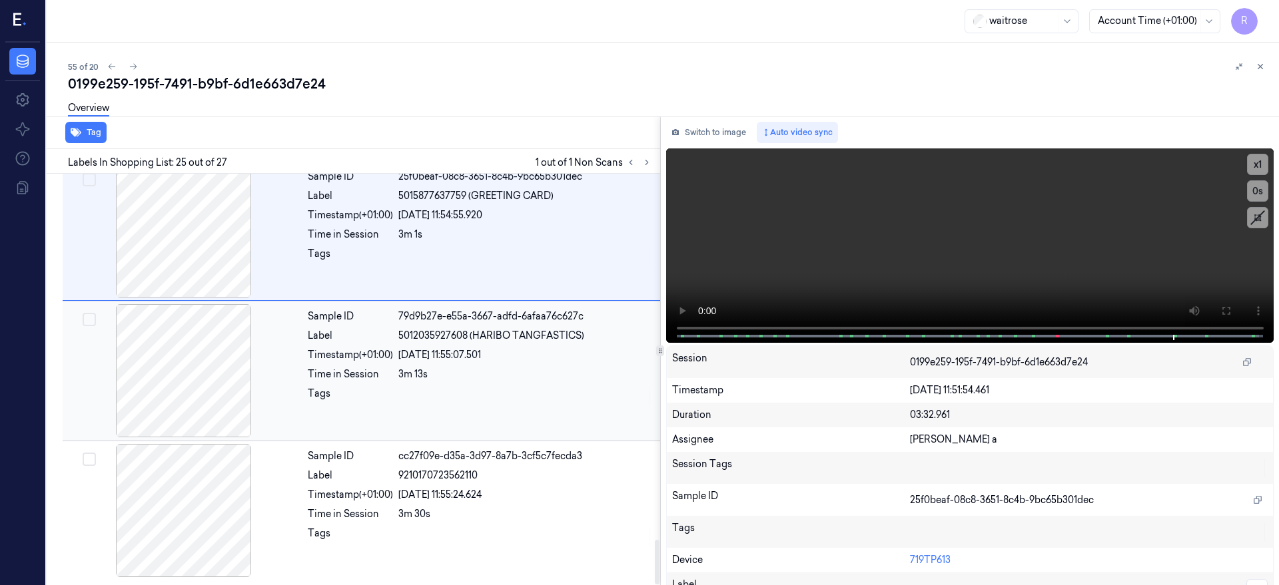
click at [210, 364] on div at bounding box center [183, 370] width 237 height 133
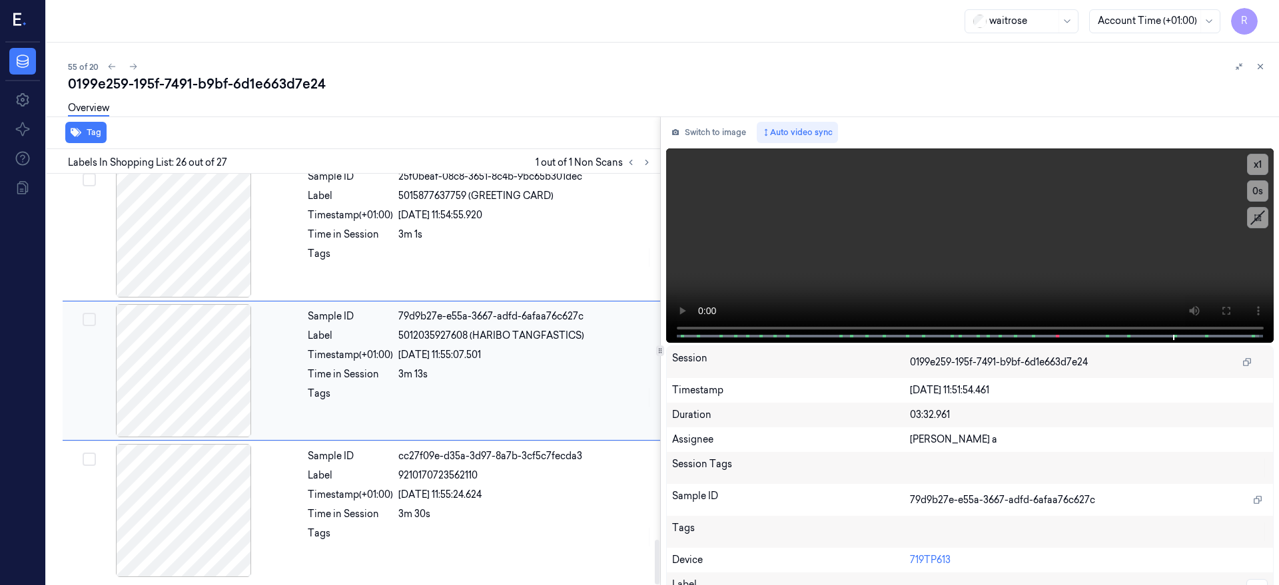
scroll to position [3359, 0]
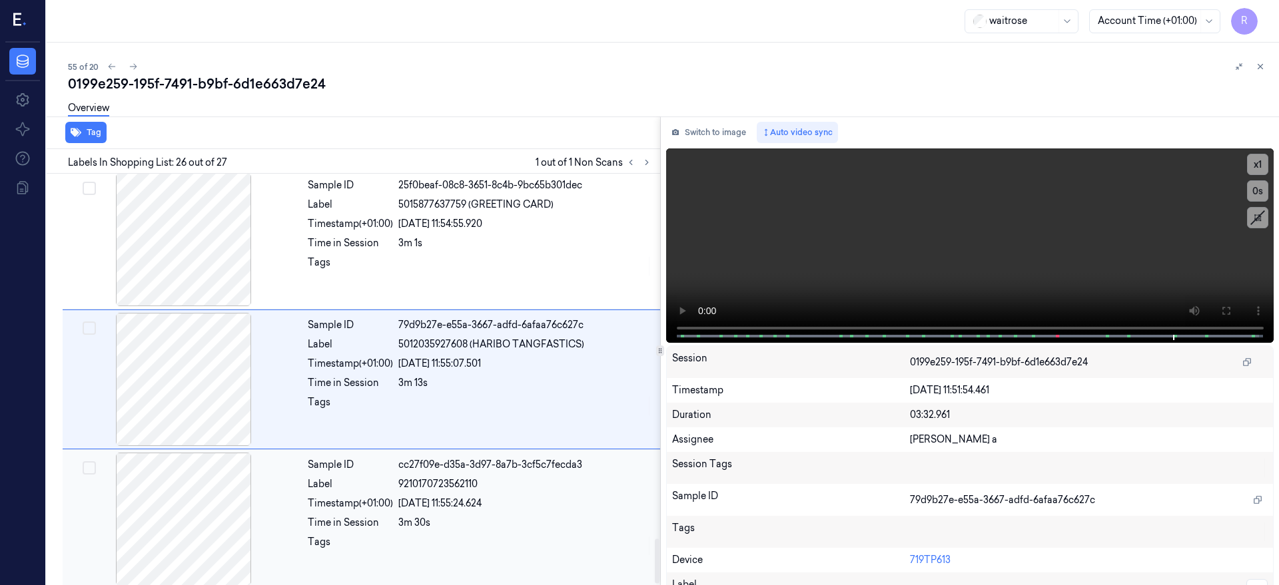
click at [400, 516] on div "3m 30s" at bounding box center [525, 523] width 254 height 14
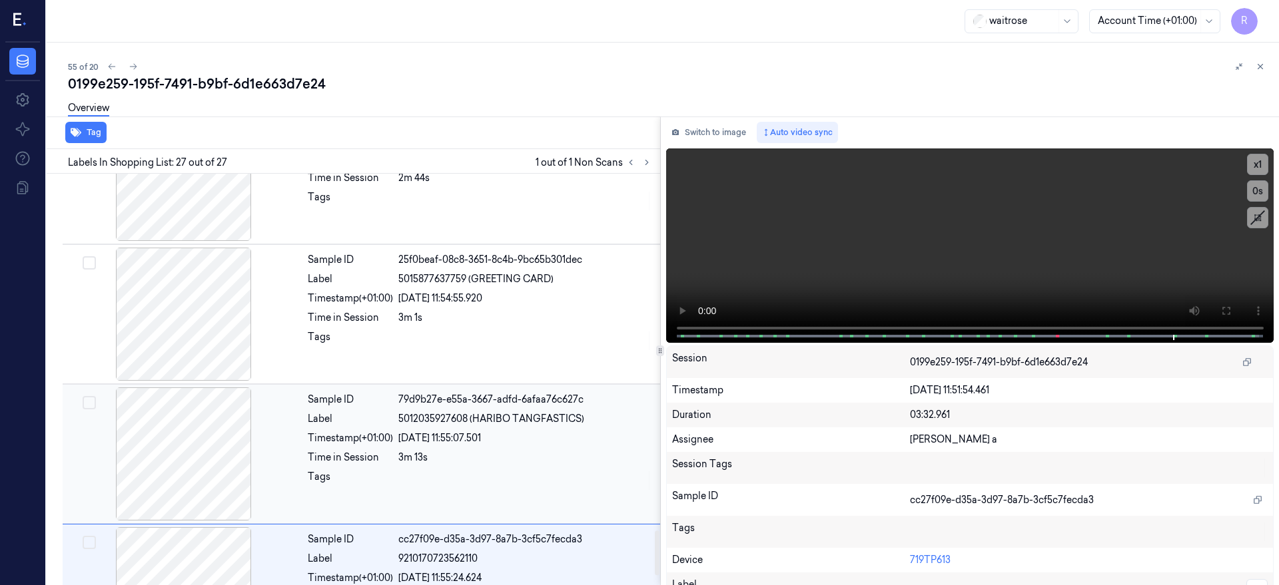
click at [443, 444] on div "14/10/2025 11:55:07.501" at bounding box center [525, 438] width 254 height 14
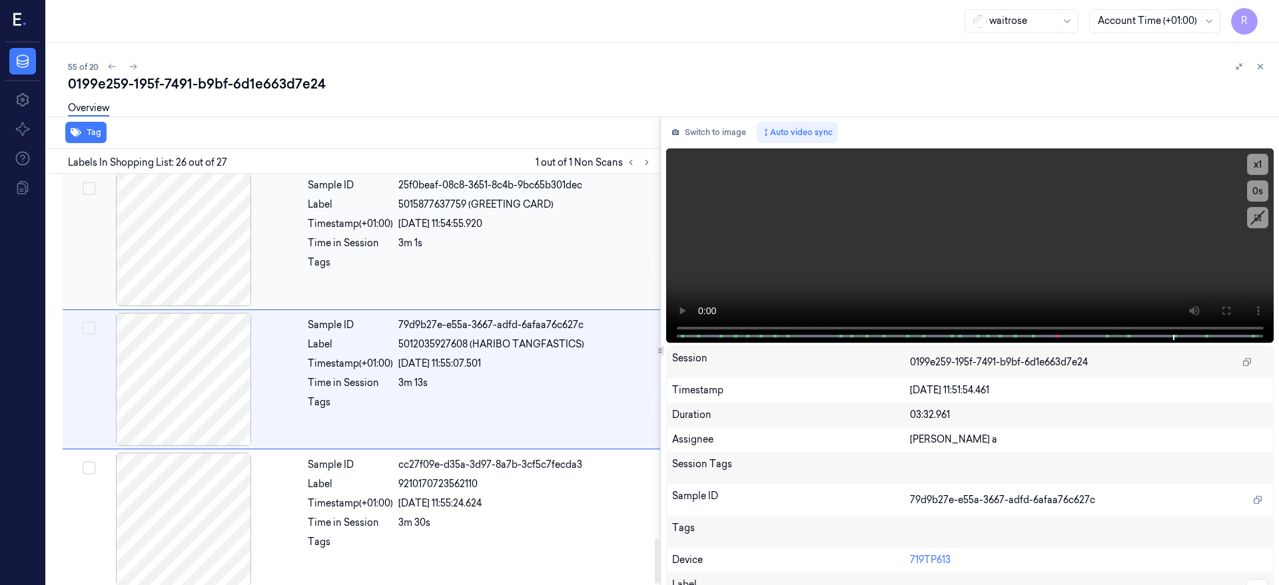
click at [430, 282] on div "Sample ID 25f0beaf-08c8-3651-8c4b-9bc65b301dec Label 5015877637759 (GREETING CA…" at bounding box center [479, 239] width 355 height 133
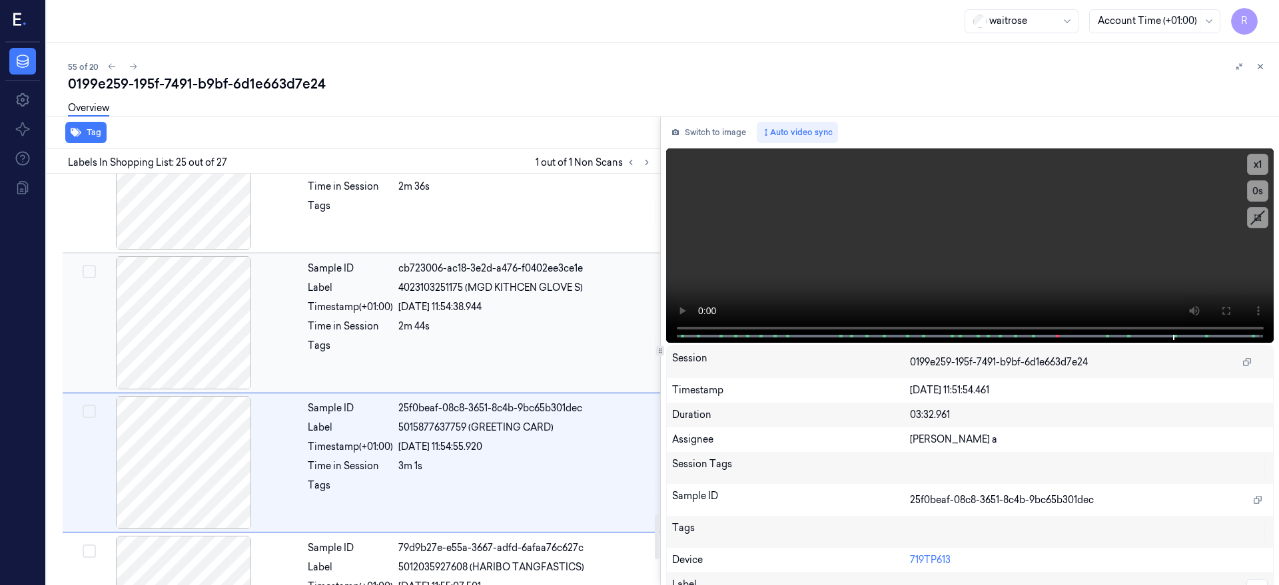
click at [452, 362] on div "Sample ID cb723006-ac18-3e2d-a476-f0402ee3ce1e Label 4023103251175 (MGD KITHCEN…" at bounding box center [479, 322] width 355 height 133
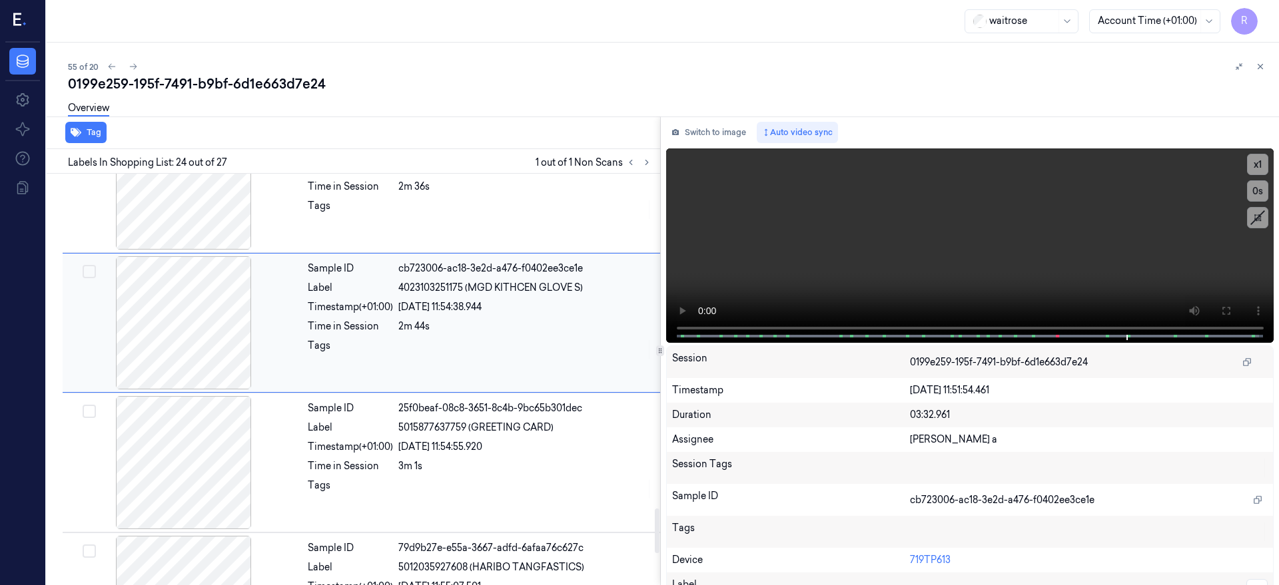
scroll to position [3080, 0]
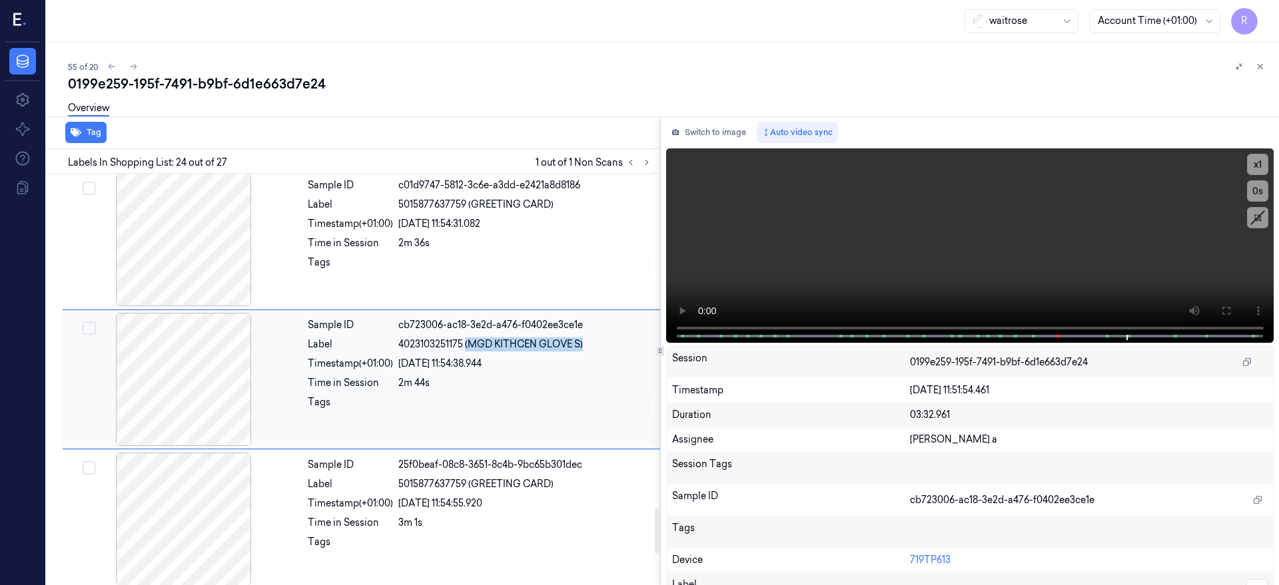
drag, startPoint x: 467, startPoint y: 344, endPoint x: 569, endPoint y: 411, distance: 122.3
click at [607, 345] on div "4023103251175 (MGD KITHCEN GLOVE S)" at bounding box center [525, 345] width 254 height 14
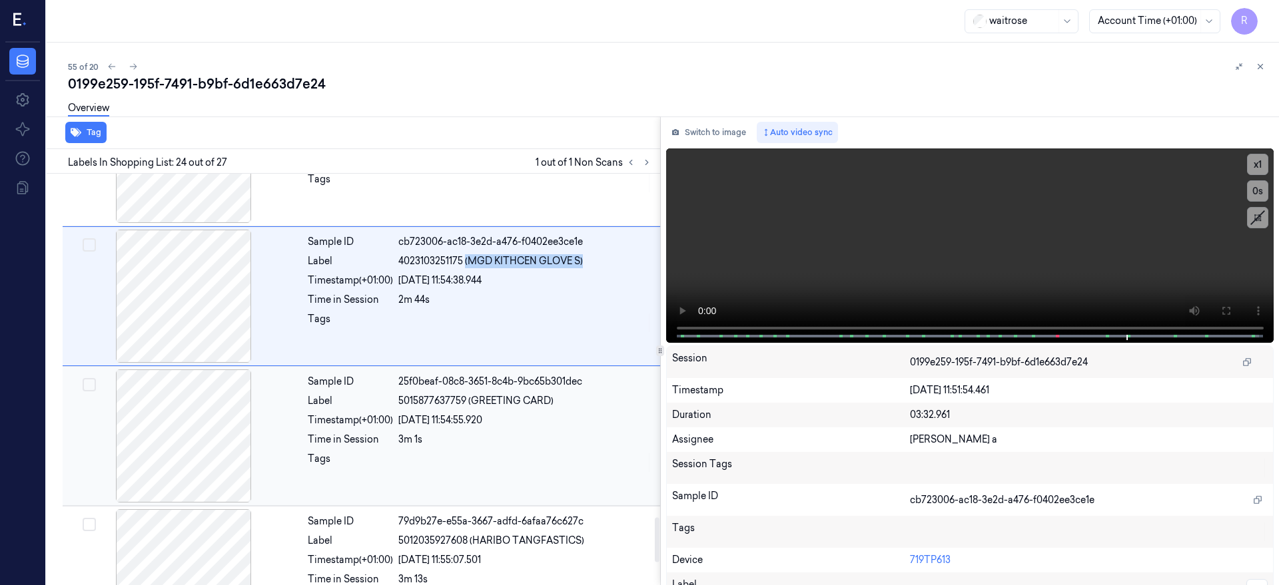
click at [550, 419] on div "14/10/2025 11:54:55.920" at bounding box center [525, 421] width 254 height 14
click at [551, 478] on div "Sample ID 79d9b27e-e55a-3667-adfd-6afaa76c627c Label 5012035927608 (HARIBO TANG…" at bounding box center [479, 436] width 355 height 133
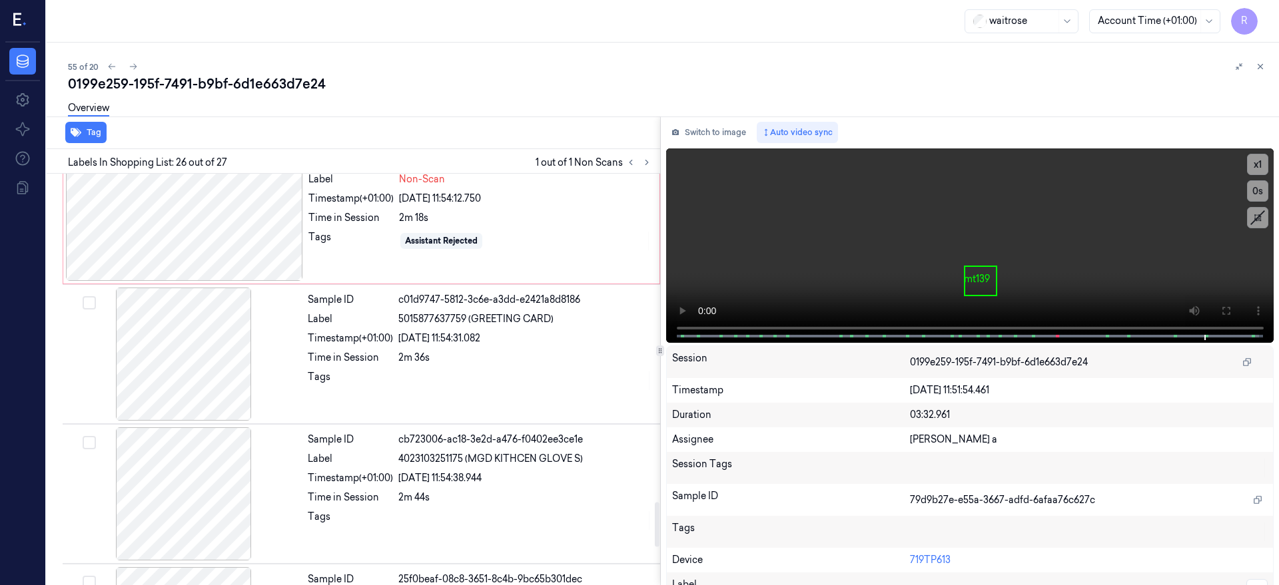
scroll to position [2943, 0]
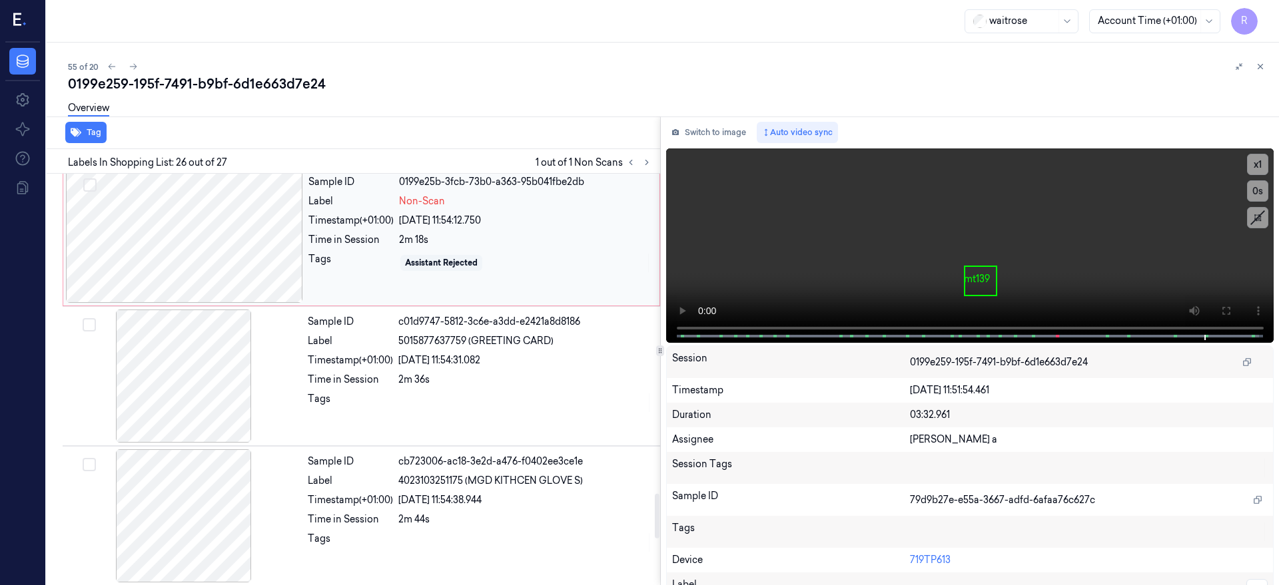
click at [181, 237] on div at bounding box center [184, 236] width 237 height 133
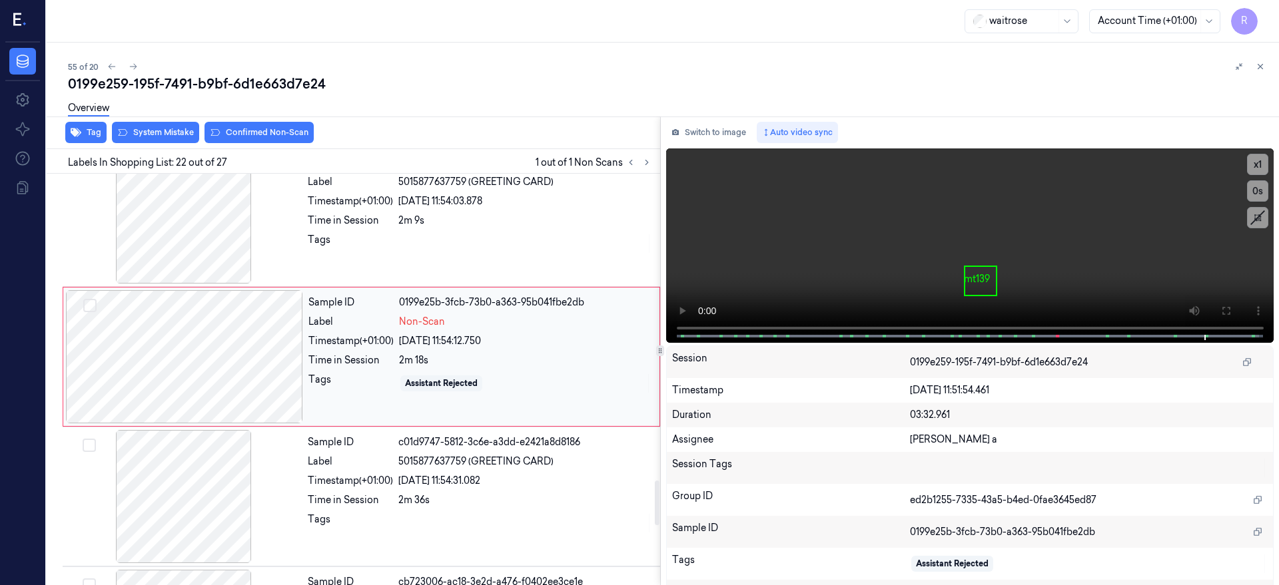
scroll to position [2800, 0]
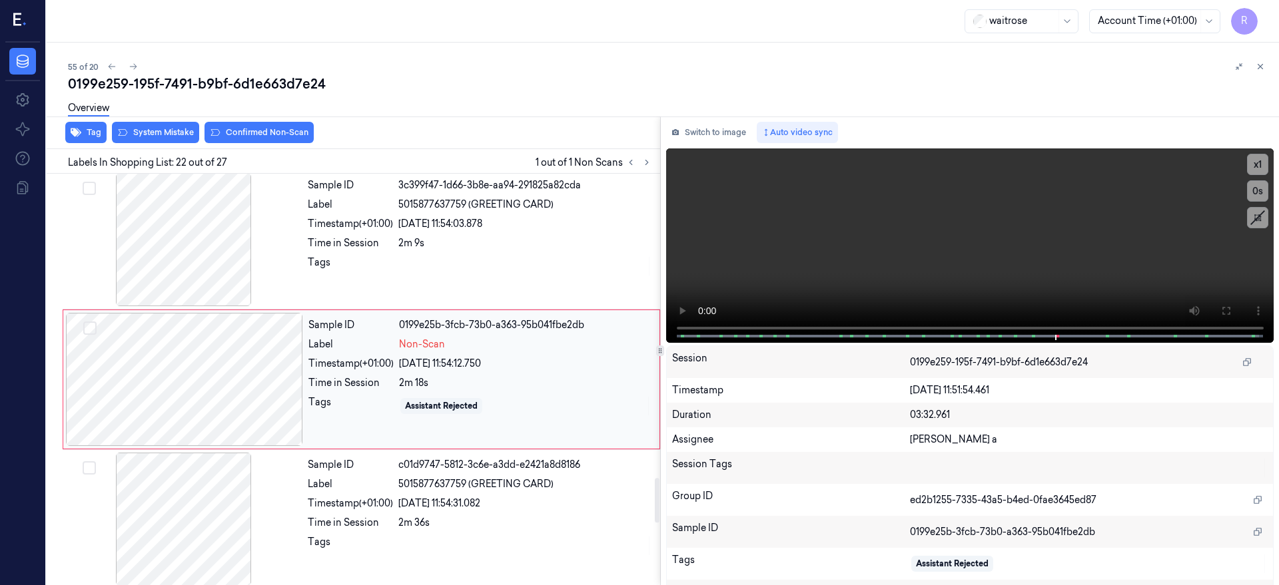
click at [274, 373] on div at bounding box center [184, 379] width 237 height 133
click at [275, 373] on div at bounding box center [184, 379] width 237 height 133
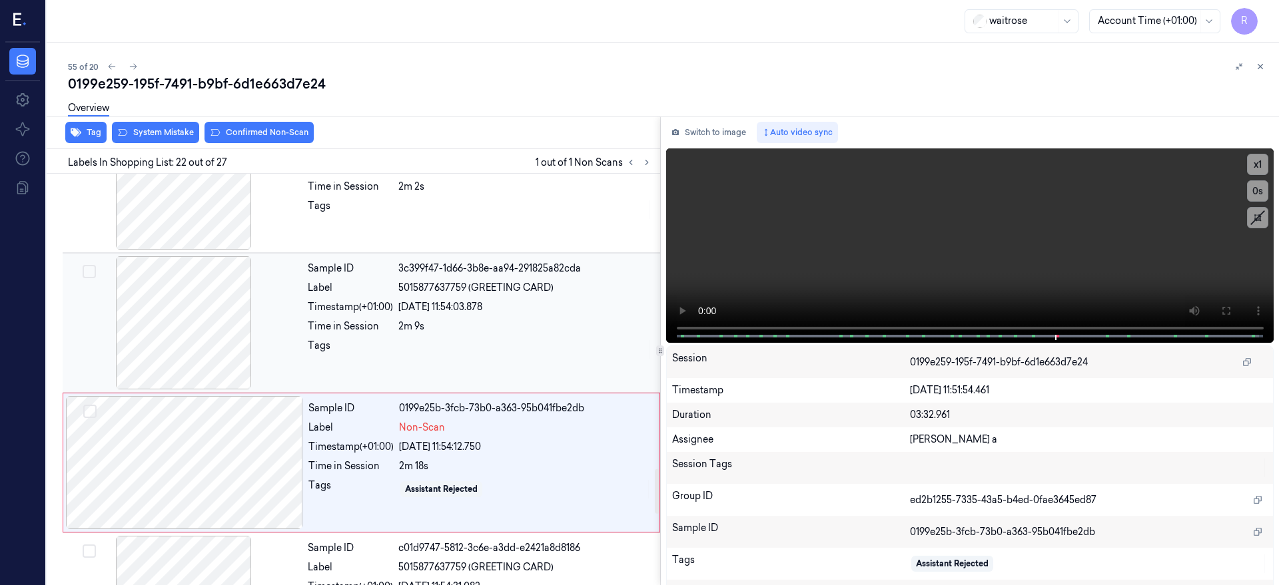
click at [203, 342] on div at bounding box center [183, 322] width 237 height 133
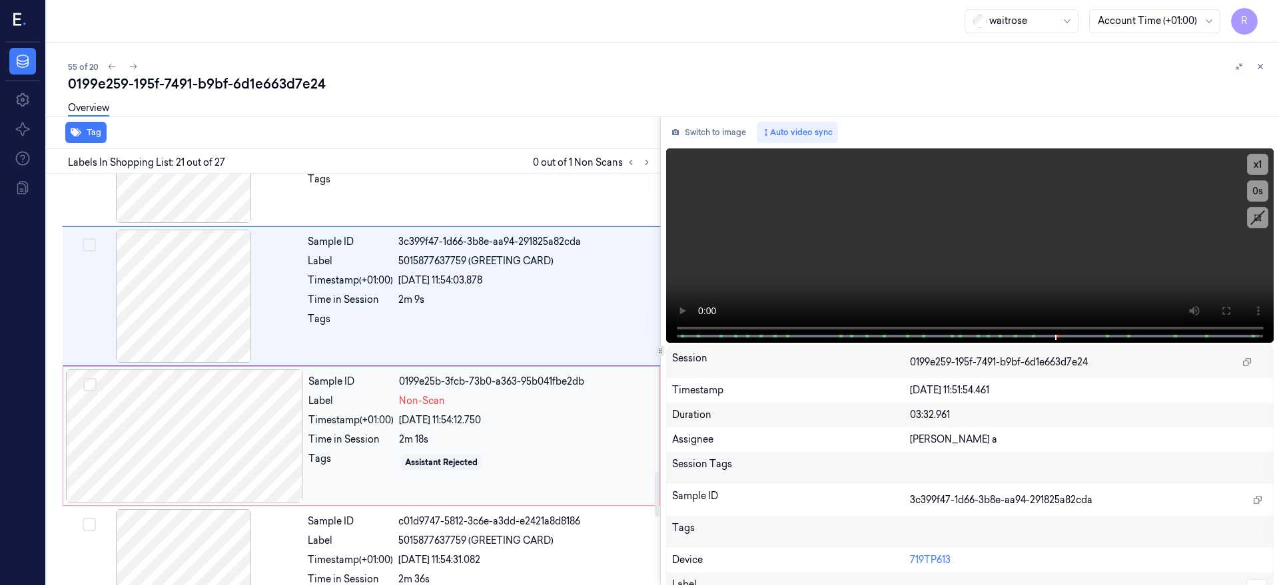
click at [117, 459] on div at bounding box center [184, 436] width 237 height 133
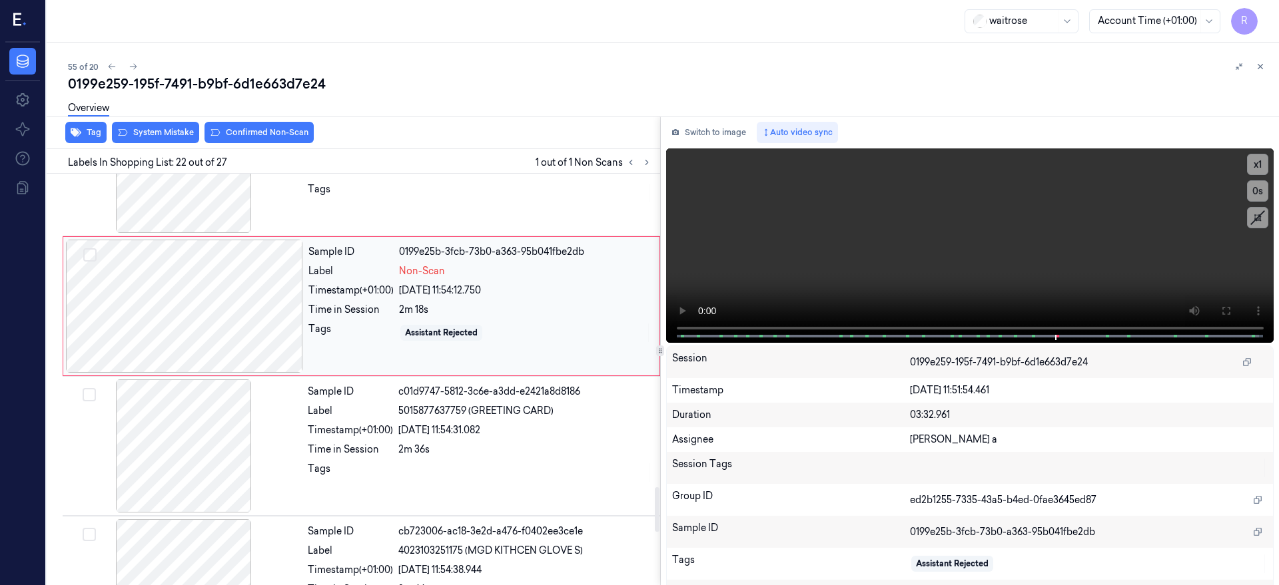
scroll to position [2883, 0]
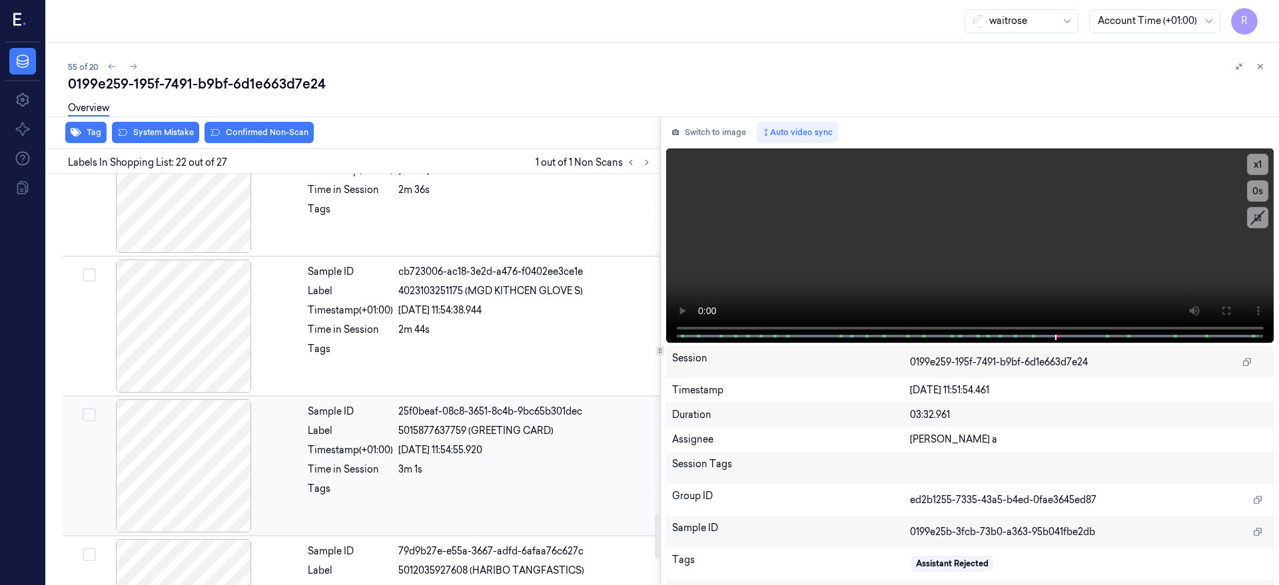
click at [207, 461] on div at bounding box center [183, 466] width 237 height 133
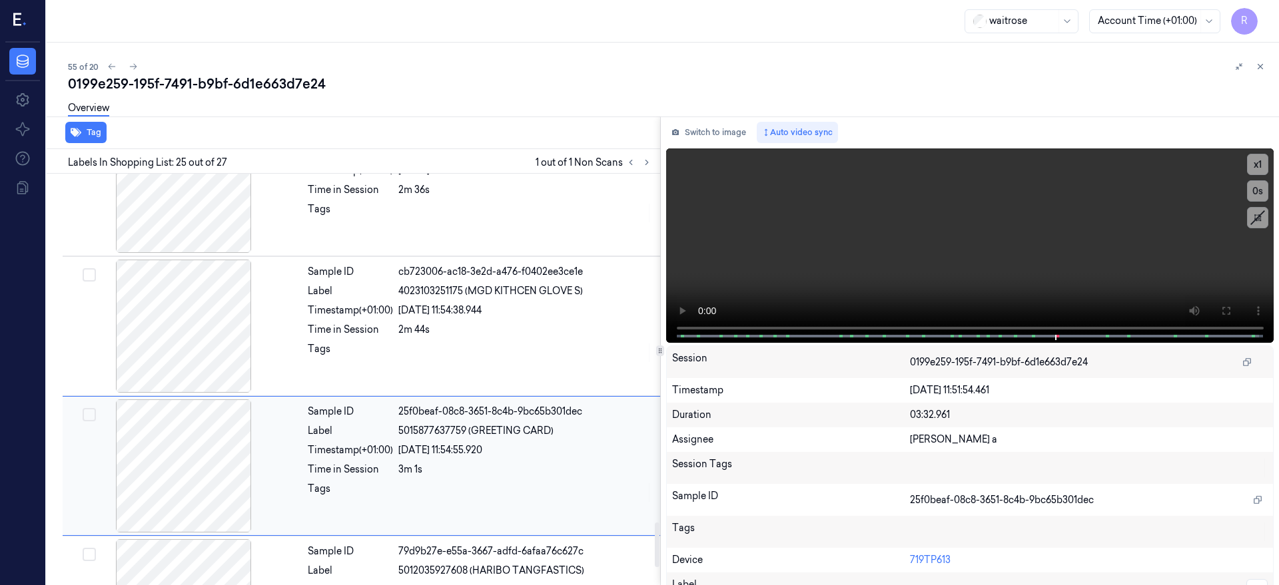
scroll to position [3220, 0]
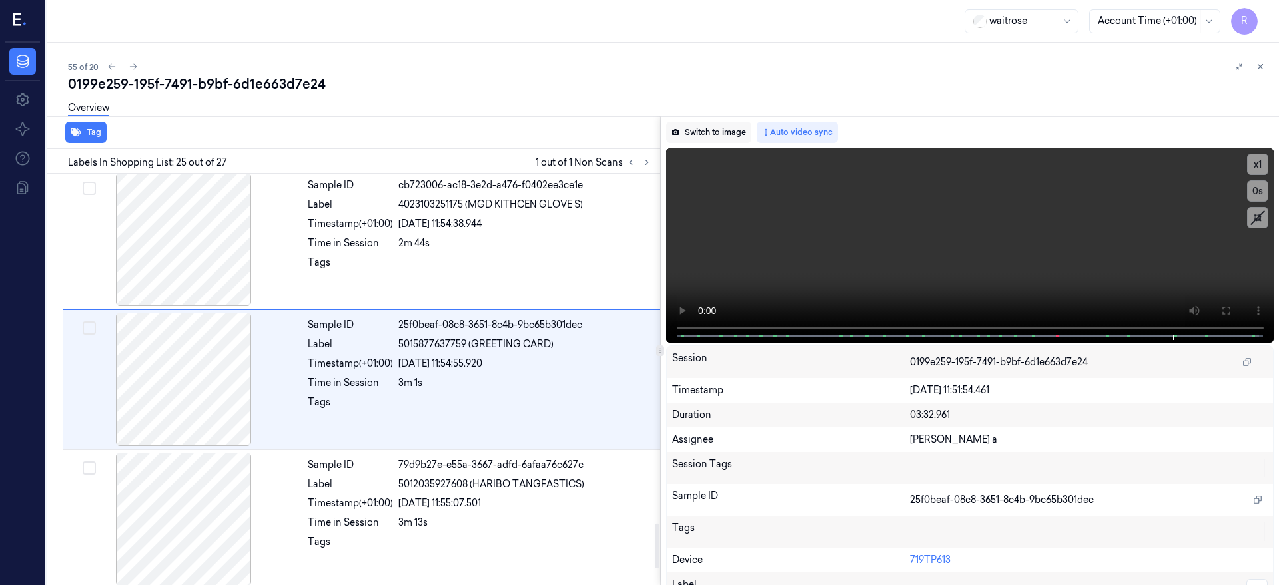
click at [720, 133] on button "Switch to image" at bounding box center [708, 132] width 85 height 21
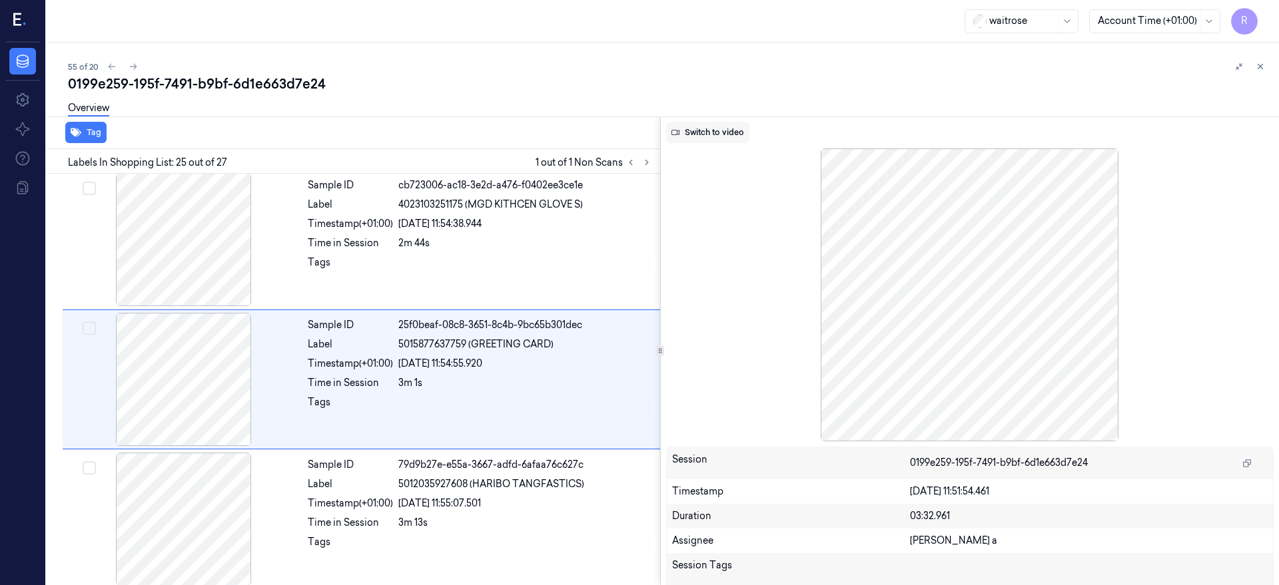
click at [730, 135] on button "Switch to video" at bounding box center [707, 132] width 83 height 21
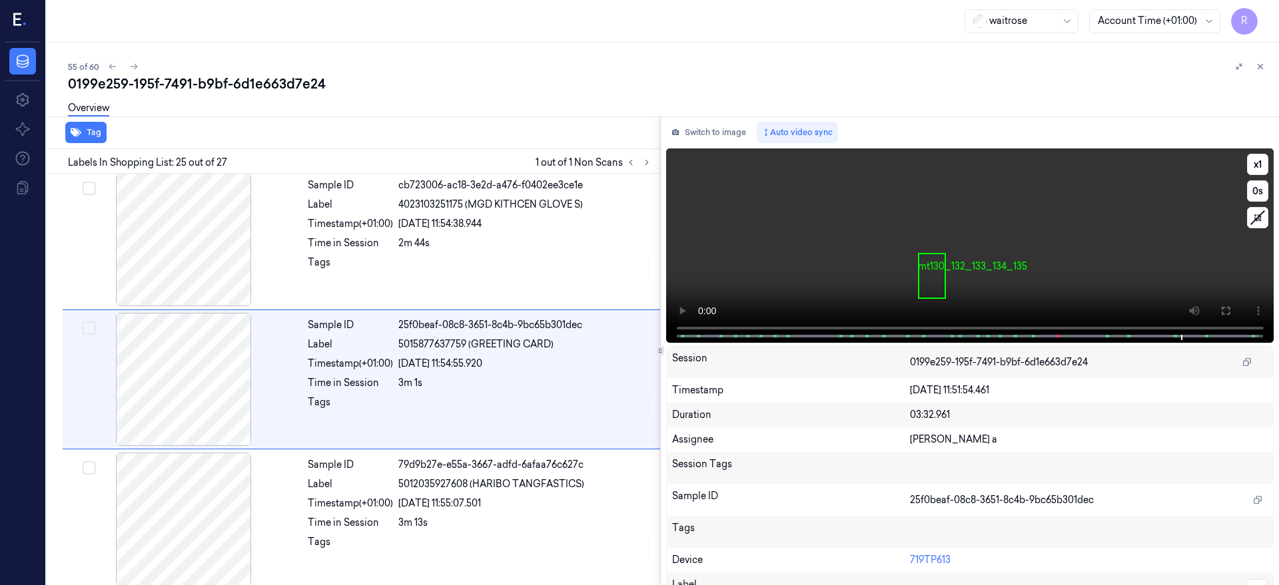
click at [777, 281] on video at bounding box center [970, 245] width 608 height 194
